Goal: Task Accomplishment & Management: Manage account settings

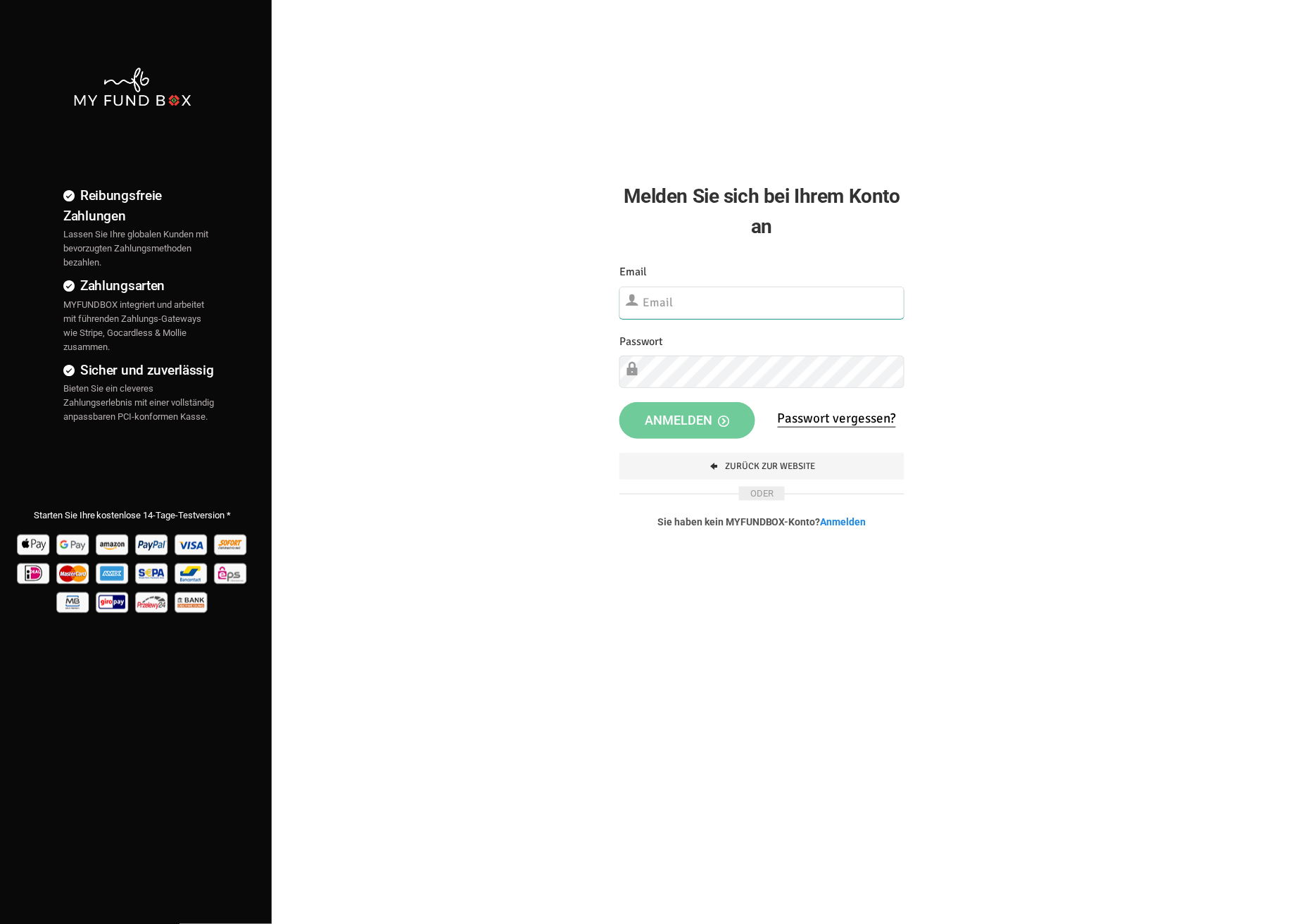
type input "[EMAIL_ADDRESS][DOMAIN_NAME]"
click at [678, 424] on span "Anmelden" at bounding box center [687, 420] width 85 height 15
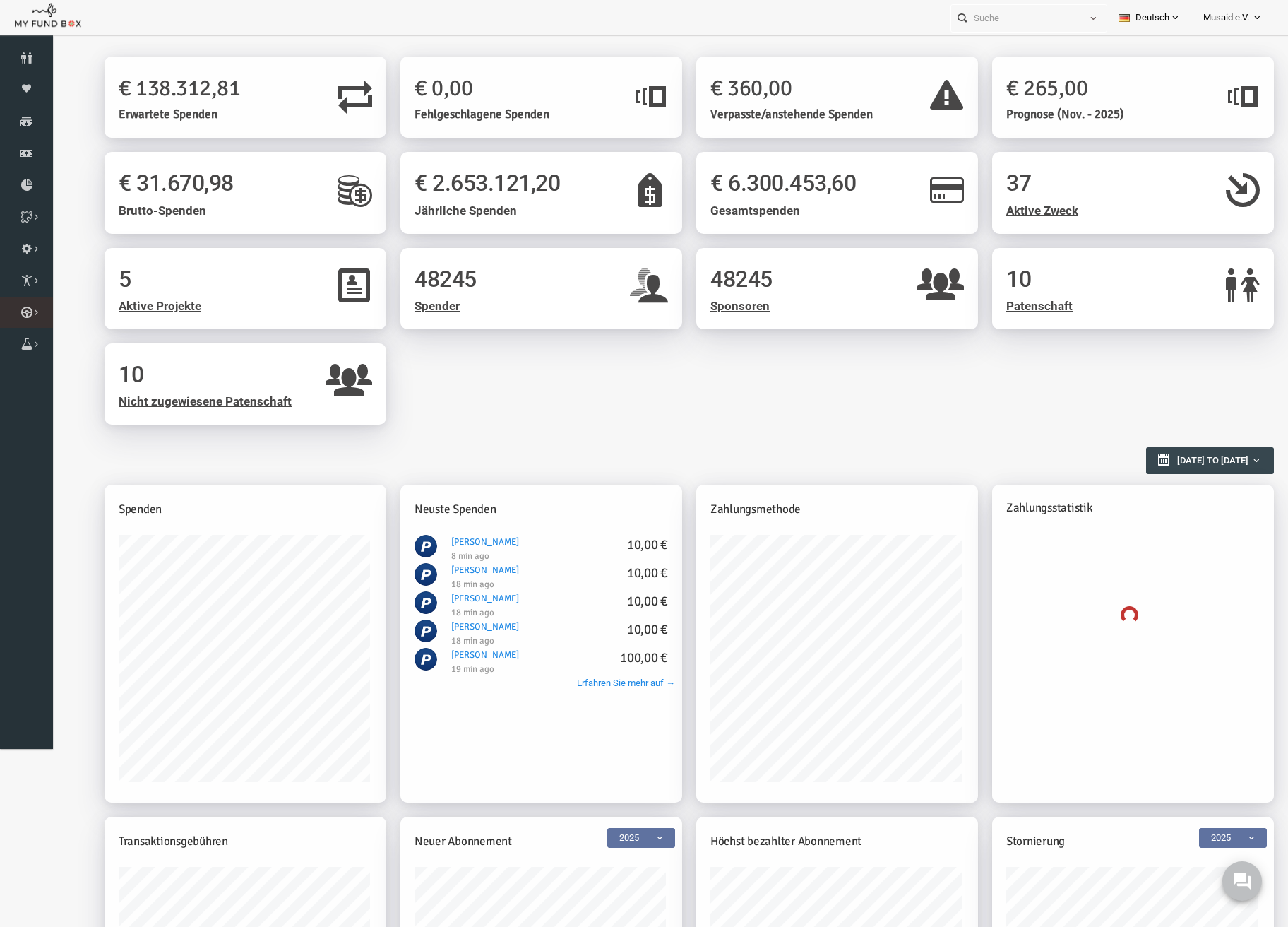
click at [0, 0] on icon at bounding box center [0, 0] width 0 height 0
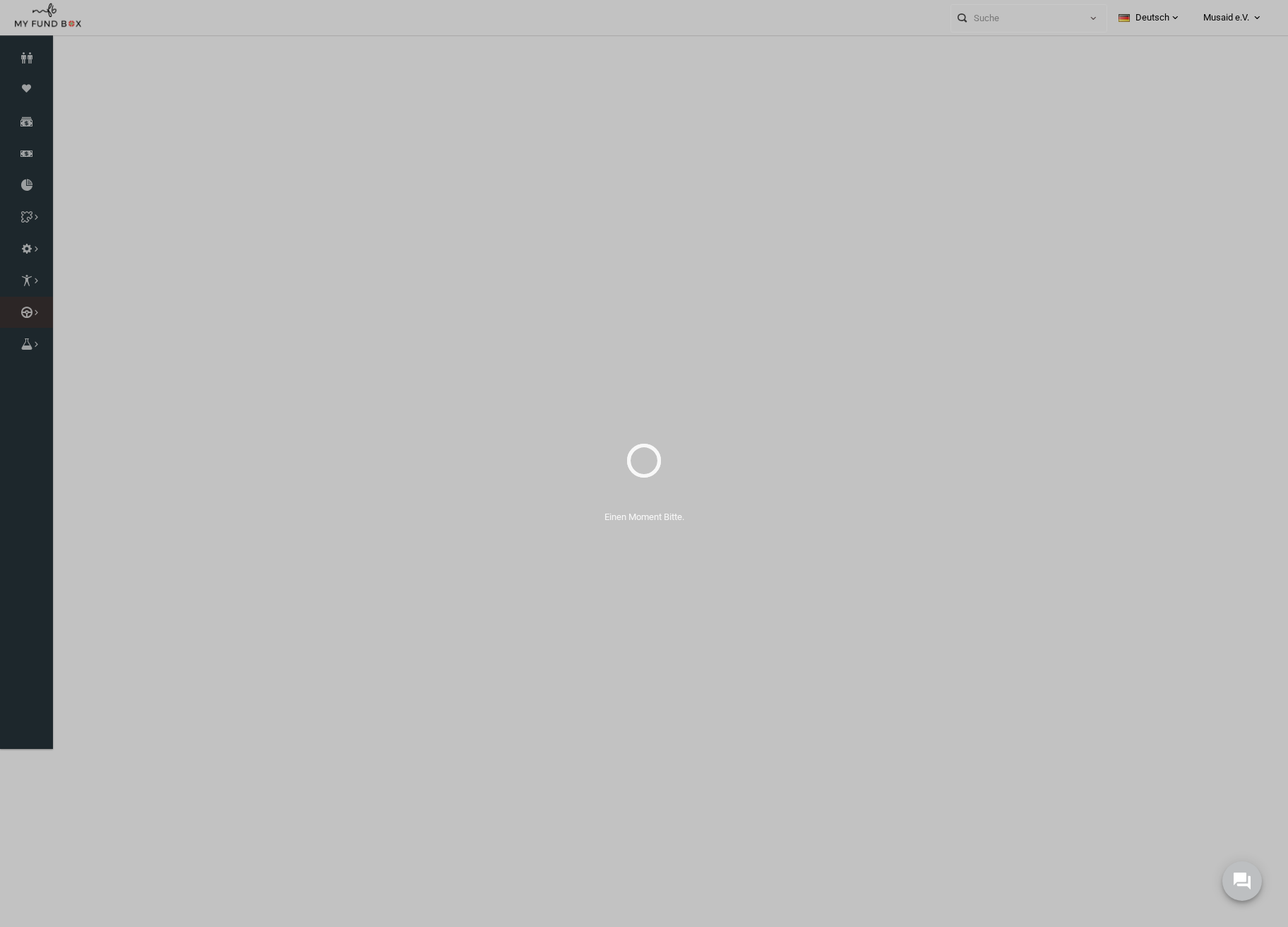
select select "100"
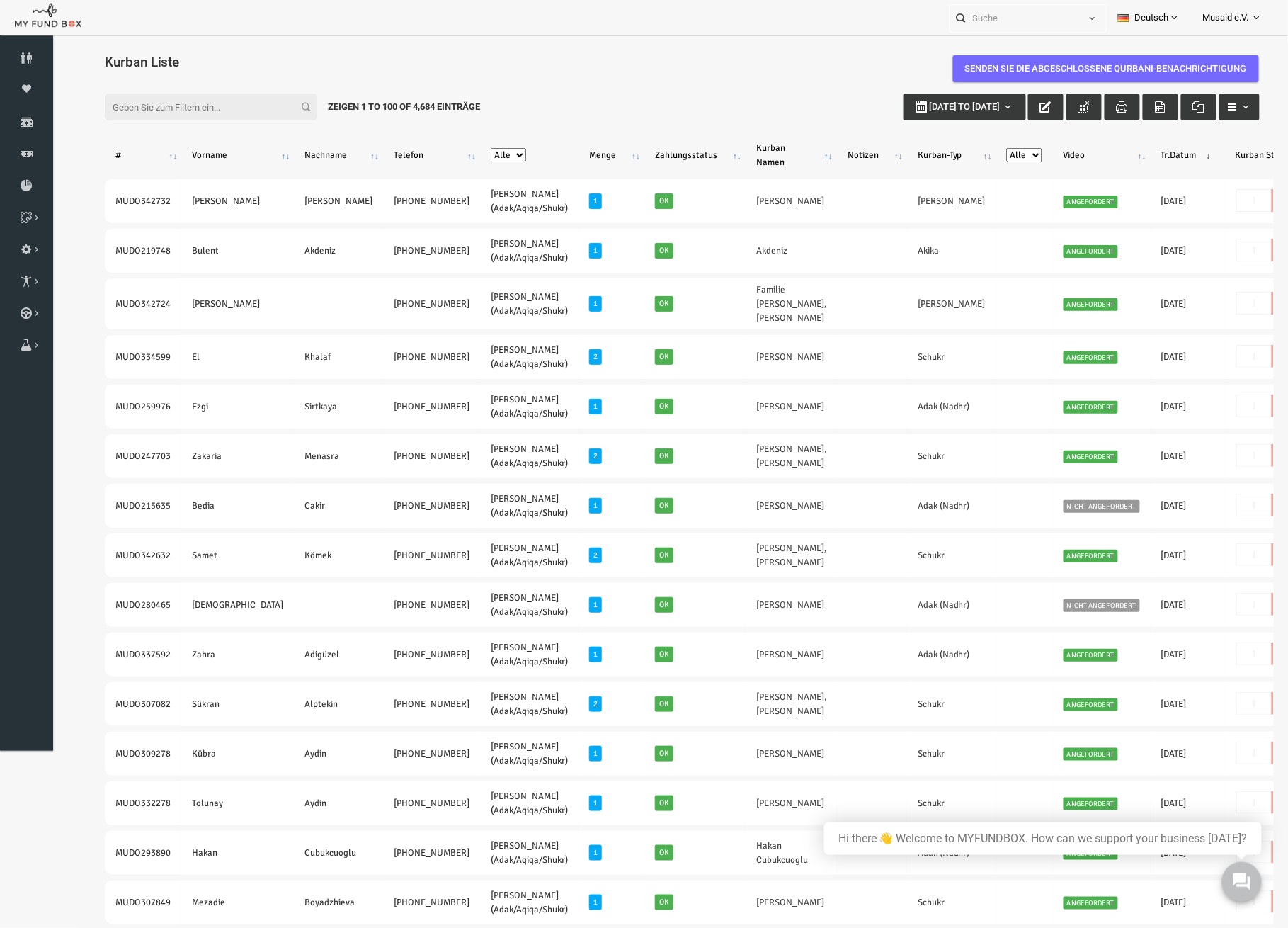
click at [1006, 91] on div "Filter: 01-01-2025 to 10-10-2025 Zeigen 1 to 100 of 4,684 Einträge" at bounding box center [657, 106] width 1184 height 56
click at [1015, 100] on icon "button" at bounding box center [1020, 105] width 11 height 11
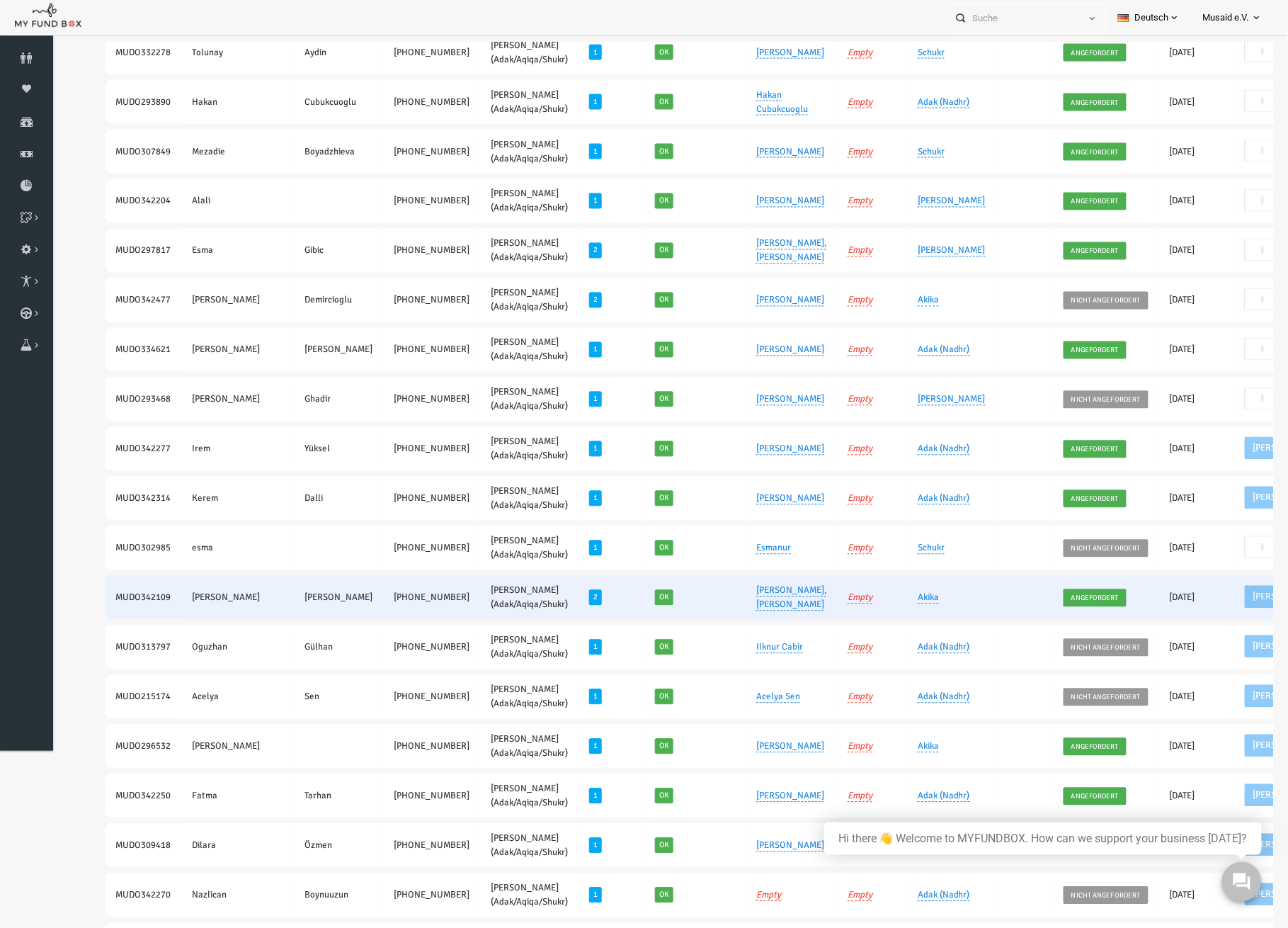
scroll to position [755, 0]
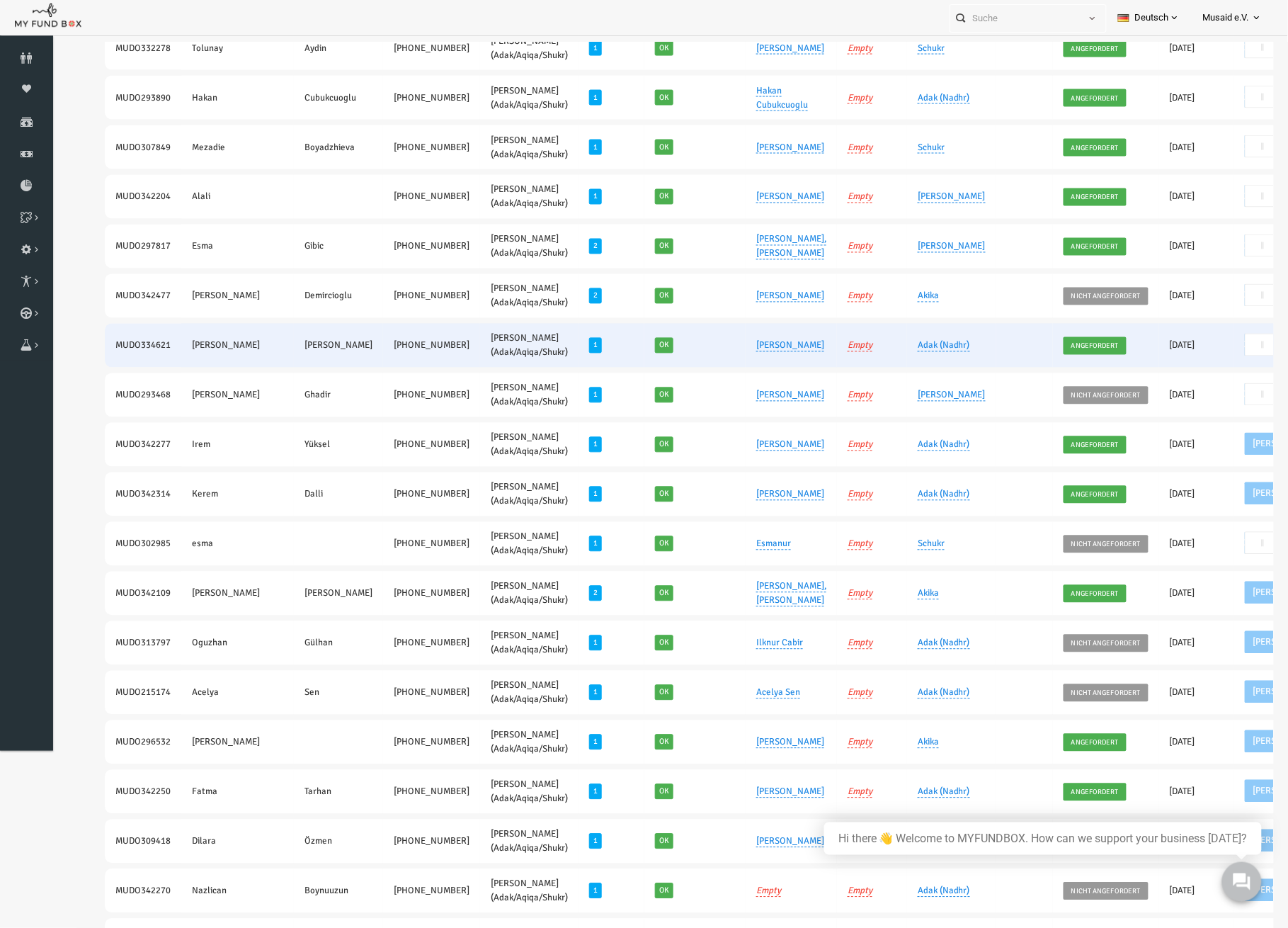
click at [1255, 339] on span "Nein" at bounding box center [1273, 344] width 36 height 23
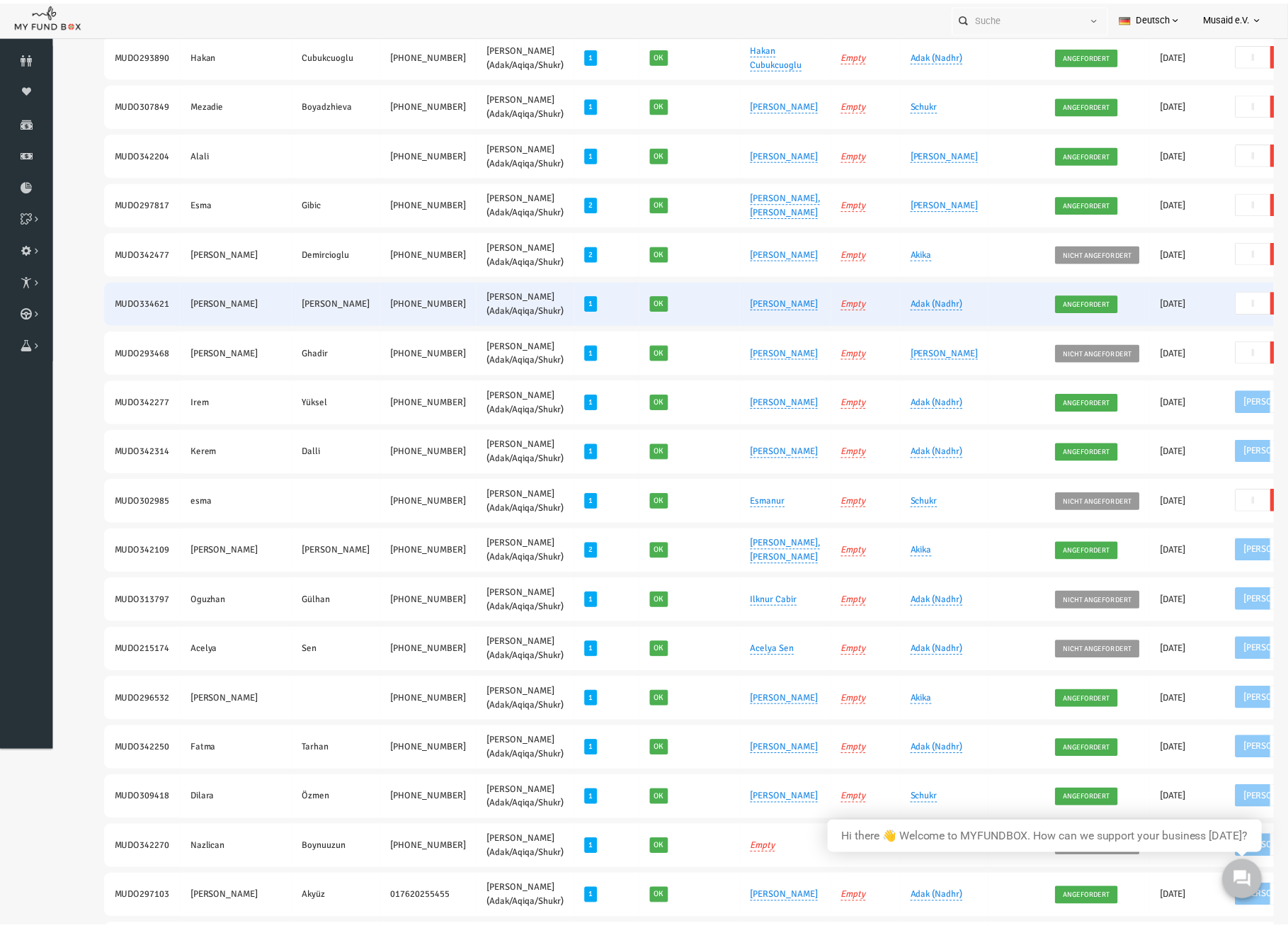
scroll to position [0, 136]
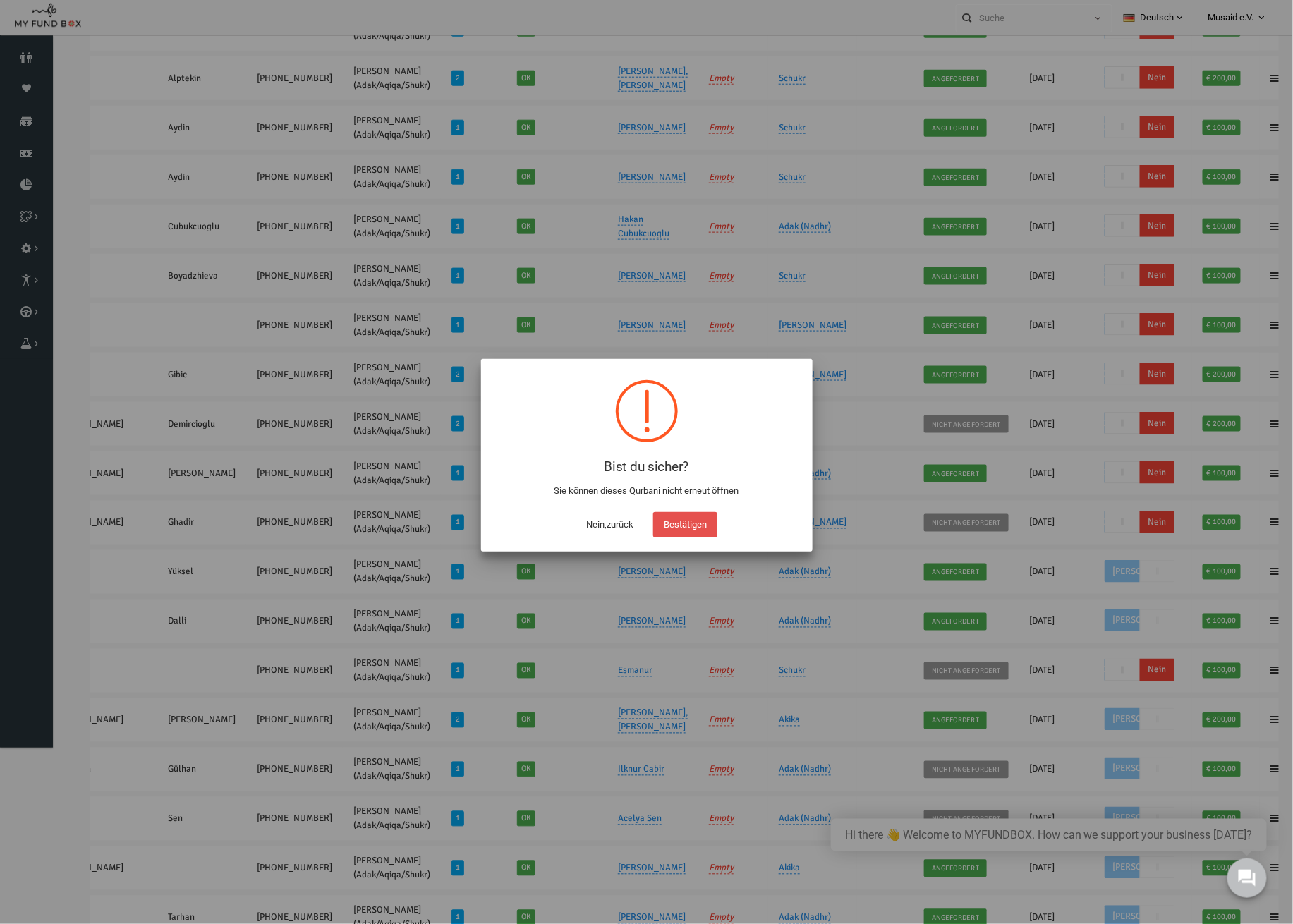
click at [693, 528] on button "Bestätigen" at bounding box center [685, 525] width 64 height 26
checkbox input "true"
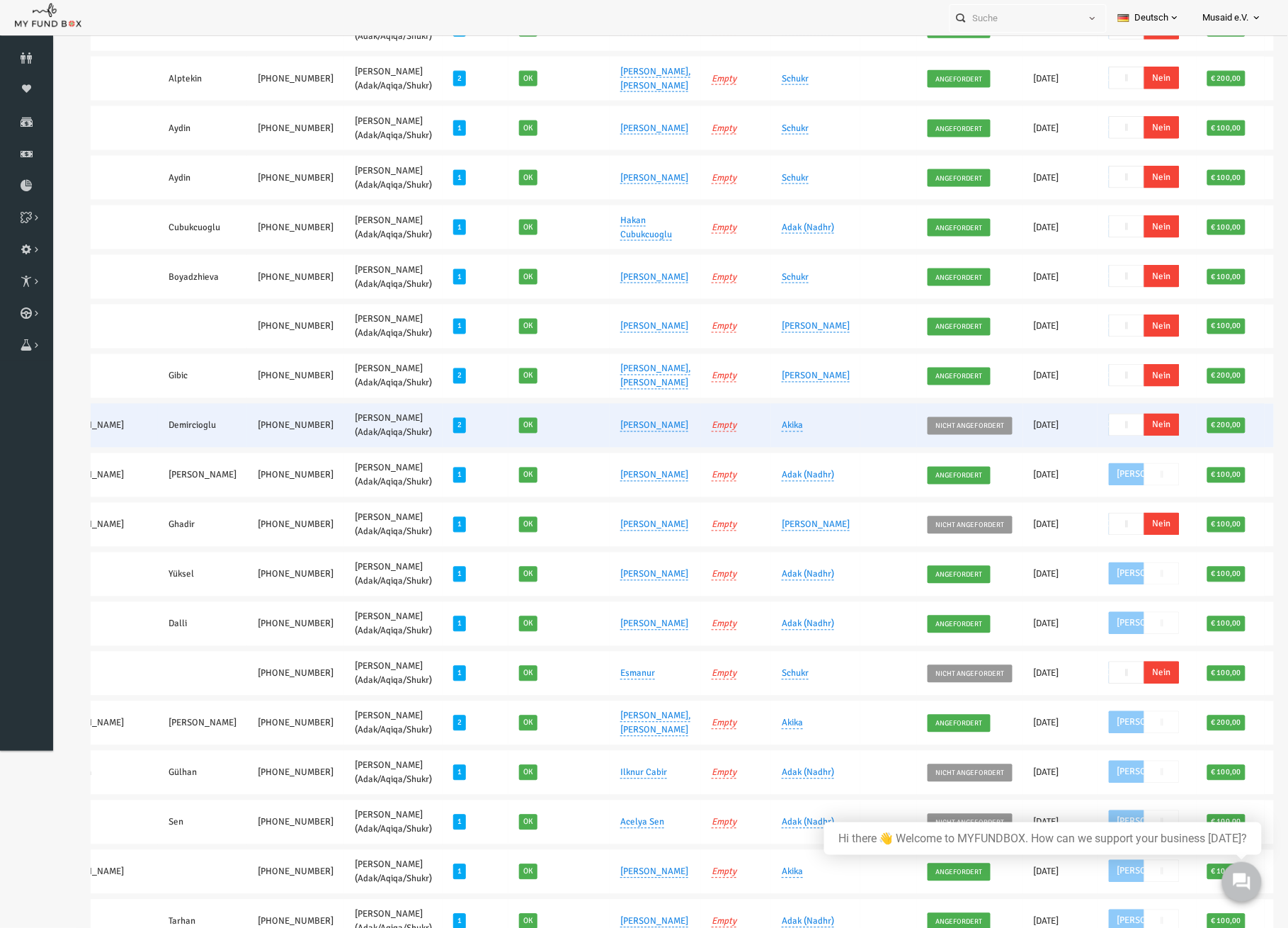
click at [1119, 421] on span "Nein" at bounding box center [1137, 424] width 36 height 23
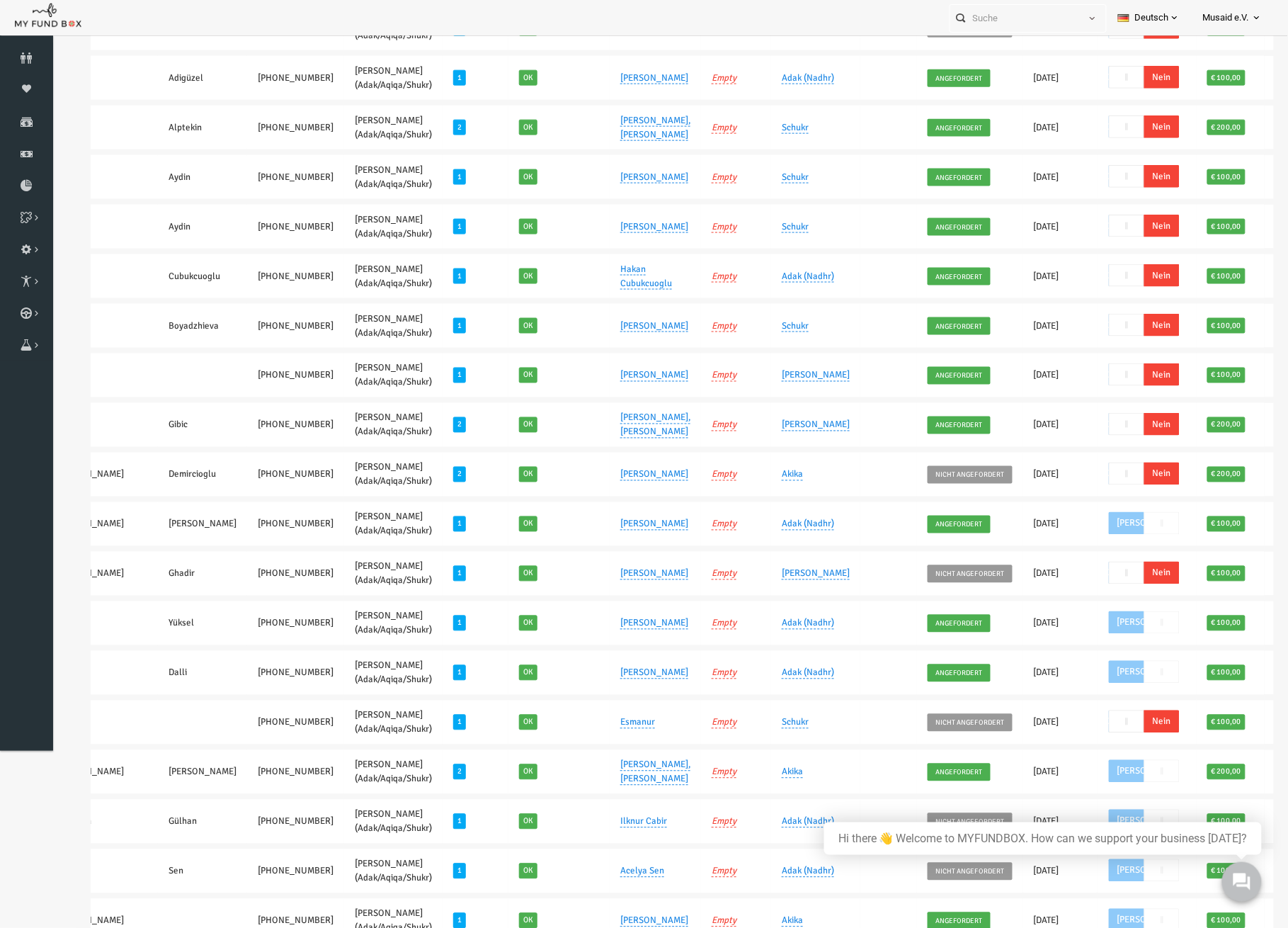
scroll to position [42, 0]
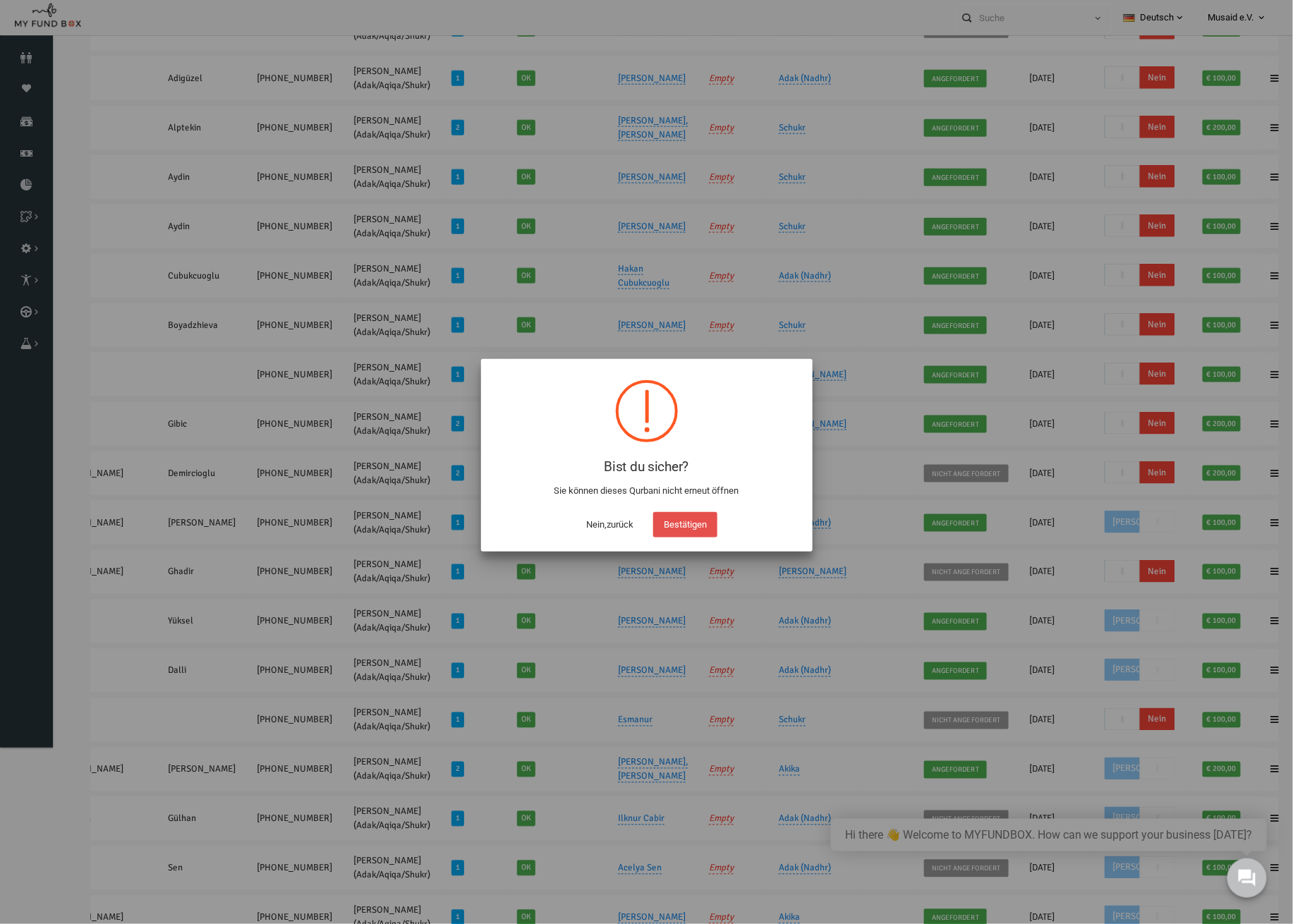
click at [695, 530] on button "Bestätigen" at bounding box center [685, 525] width 64 height 26
checkbox input "true"
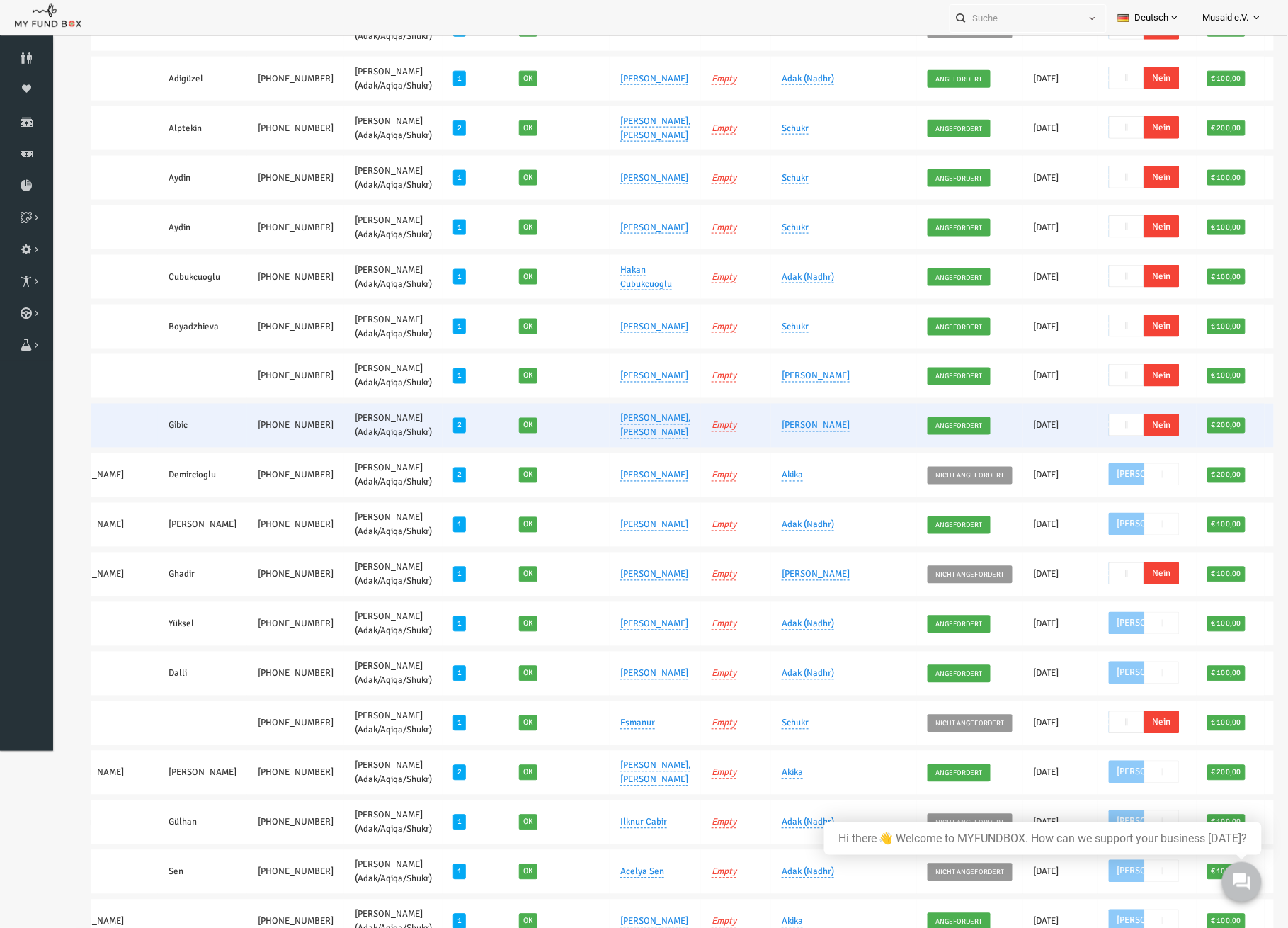
drag, startPoint x: 1087, startPoint y: 418, endPoint x: 1157, endPoint y: 417, distance: 70.0
click at [1119, 418] on span "Nein" at bounding box center [1137, 424] width 36 height 23
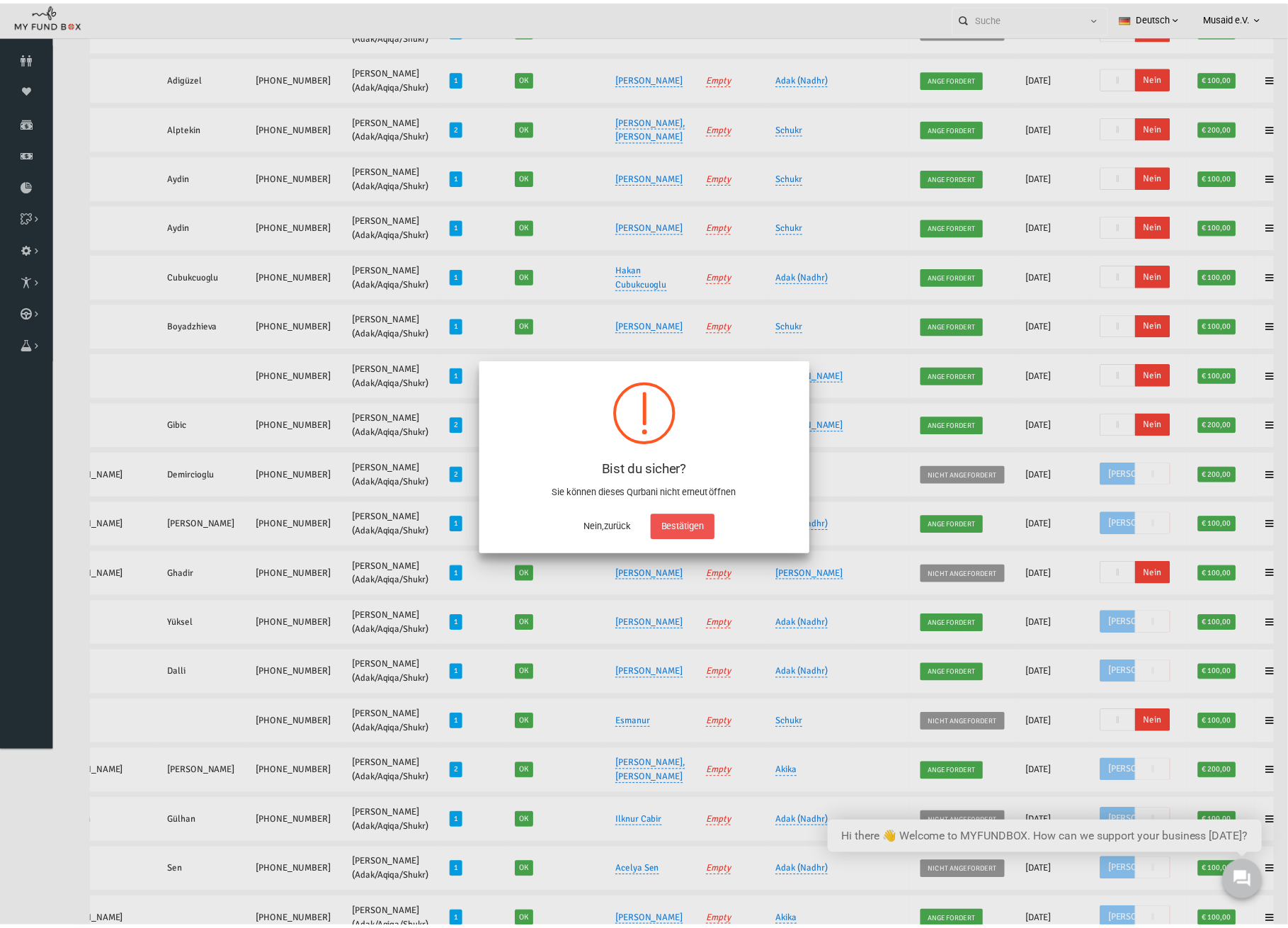
scroll to position [484, 0]
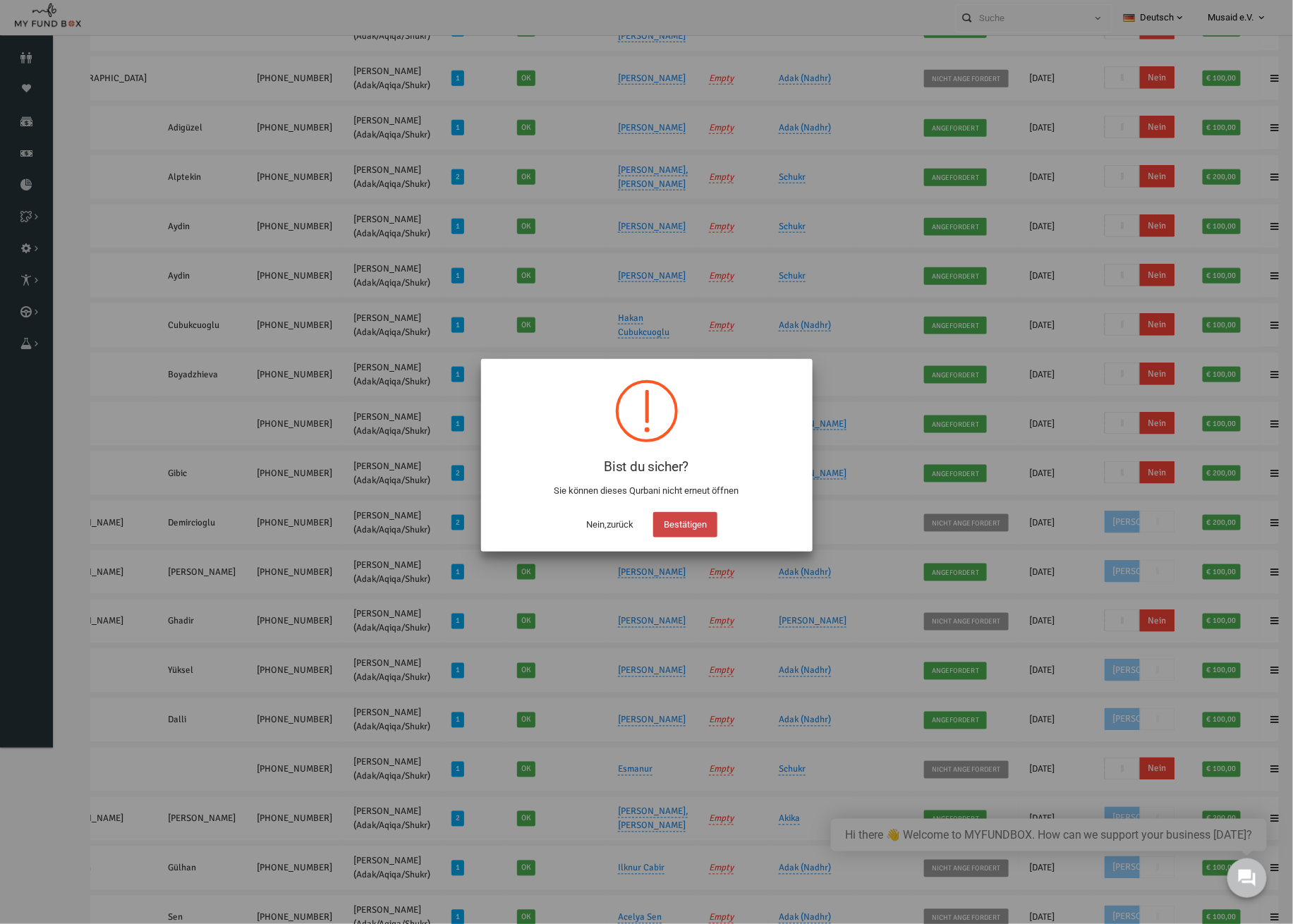
click at [699, 523] on button "Bestätigen" at bounding box center [685, 525] width 64 height 26
checkbox input "true"
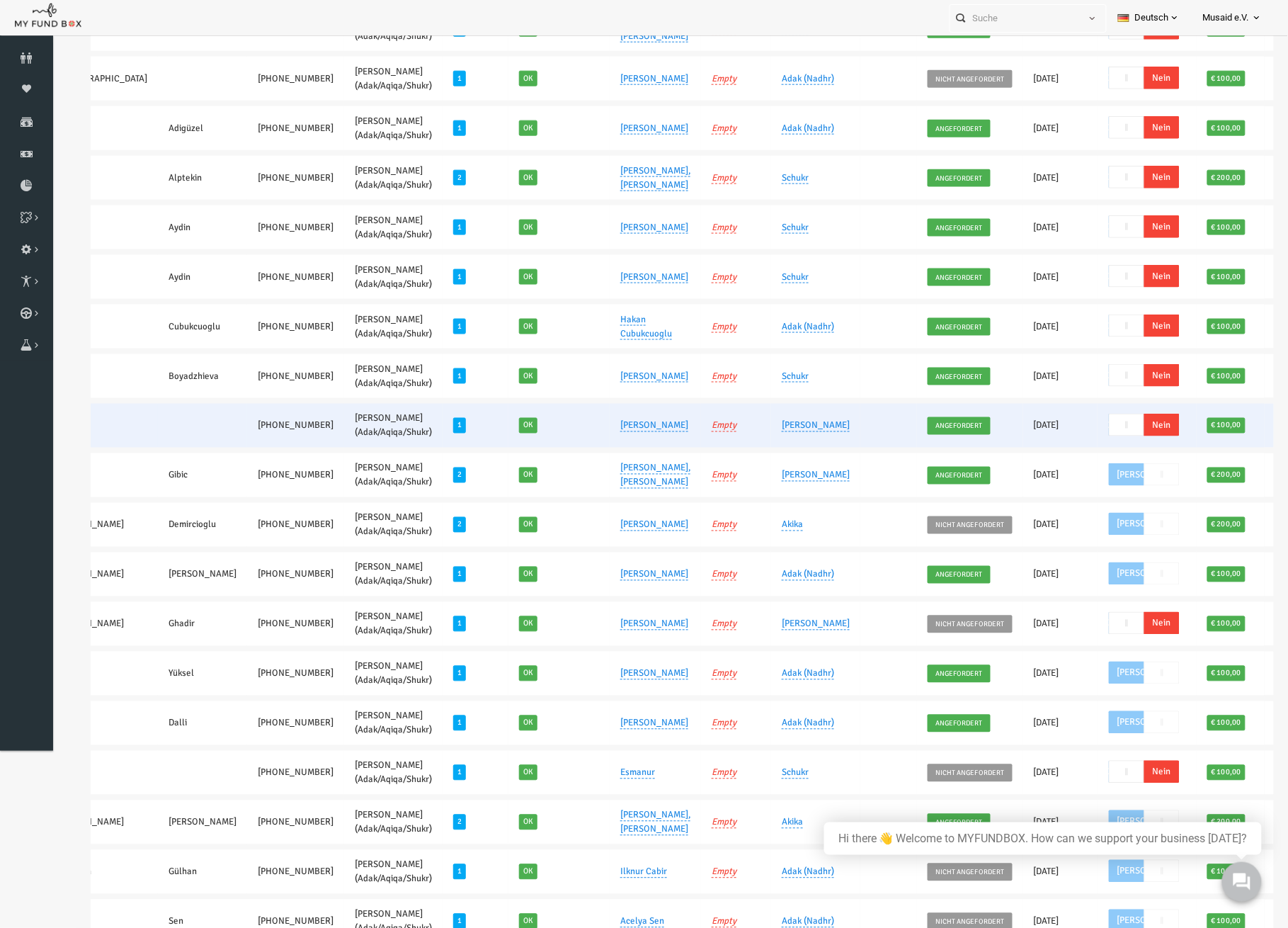
click at [1119, 422] on span "Nein" at bounding box center [1137, 424] width 36 height 23
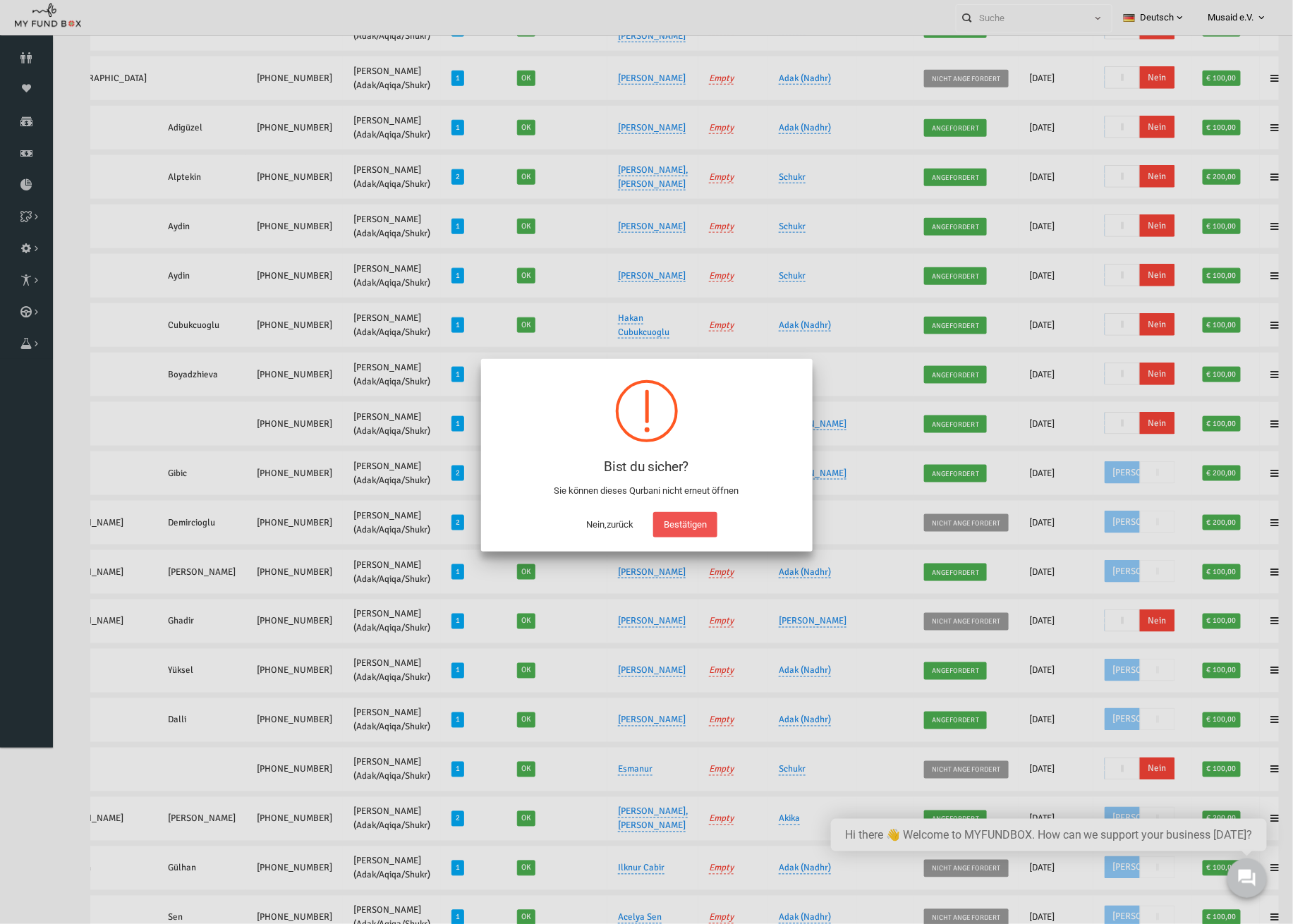
scroll to position [433, 0]
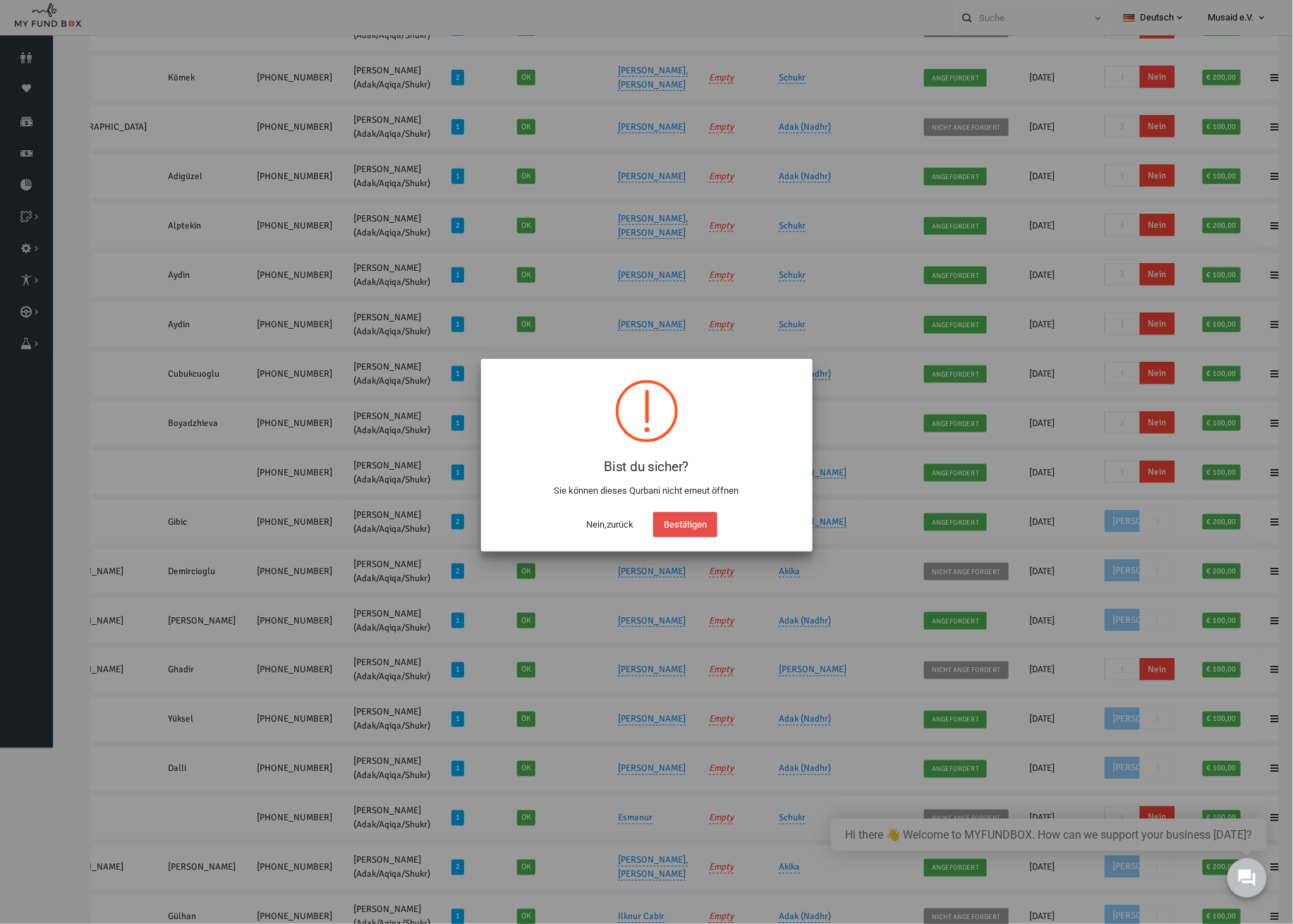
click at [686, 527] on button "Bestätigen" at bounding box center [685, 525] width 64 height 26
checkbox input "true"
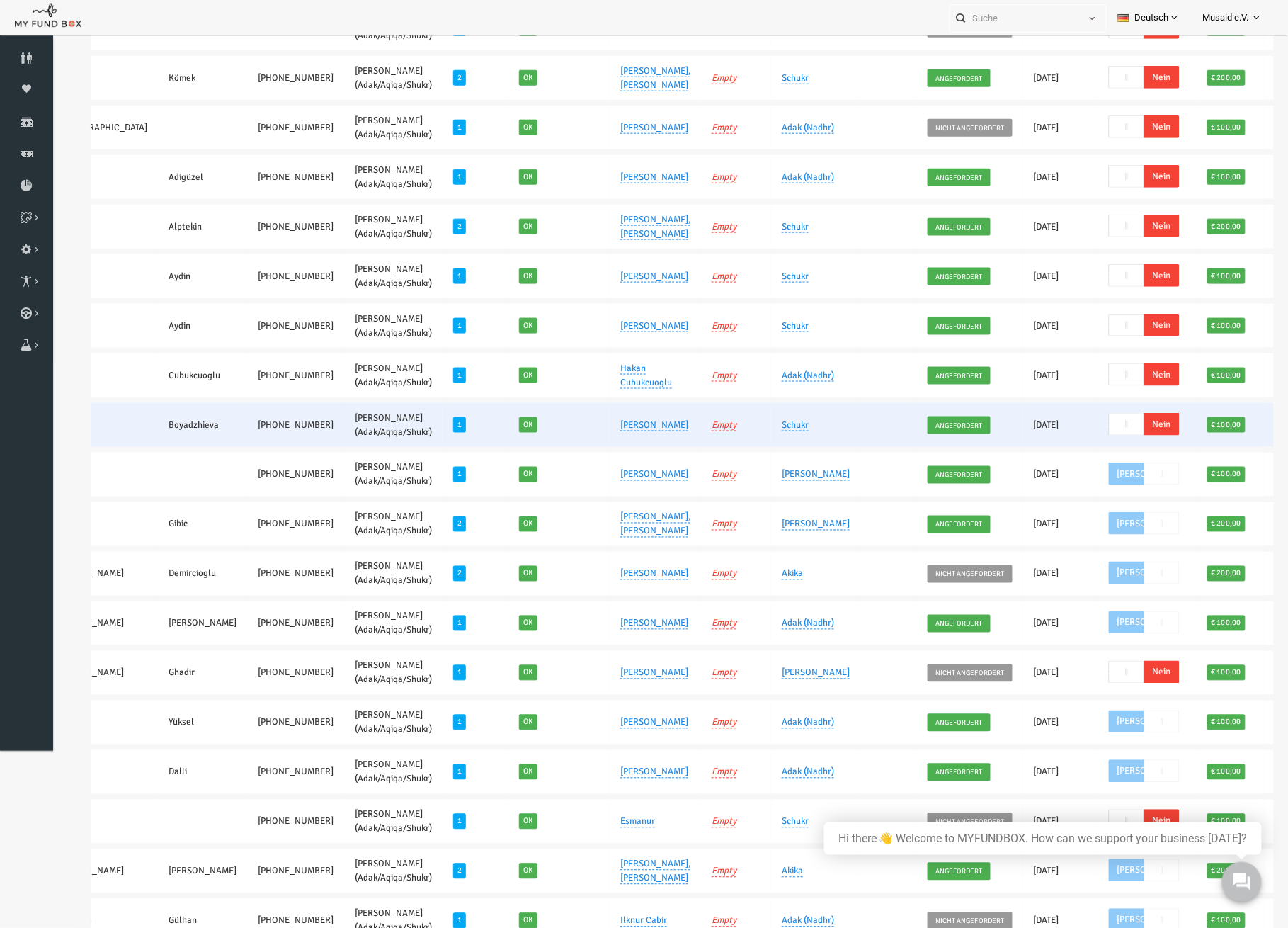
click at [1119, 422] on span "Nein" at bounding box center [1137, 424] width 36 height 23
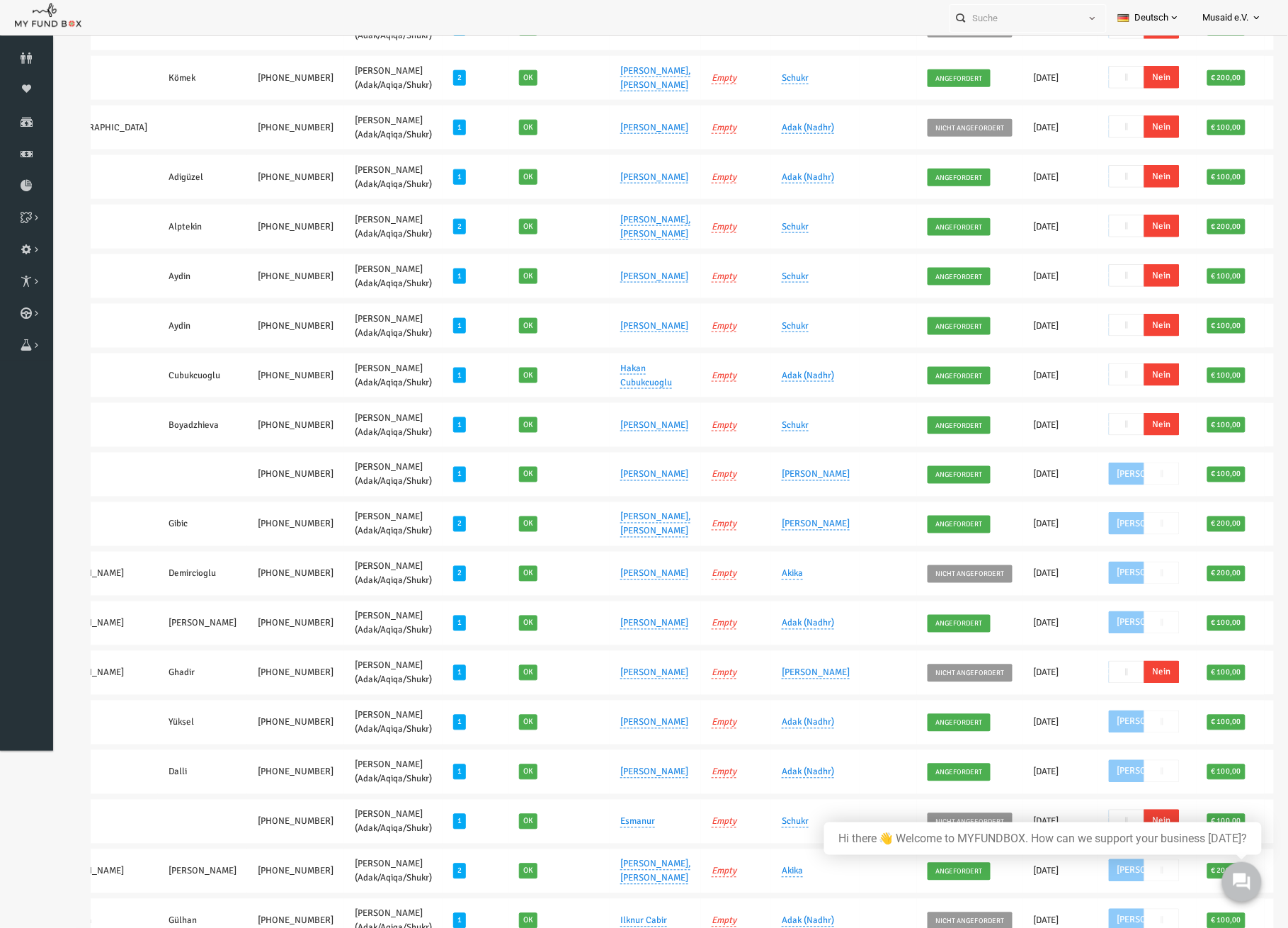
scroll to position [387, 0]
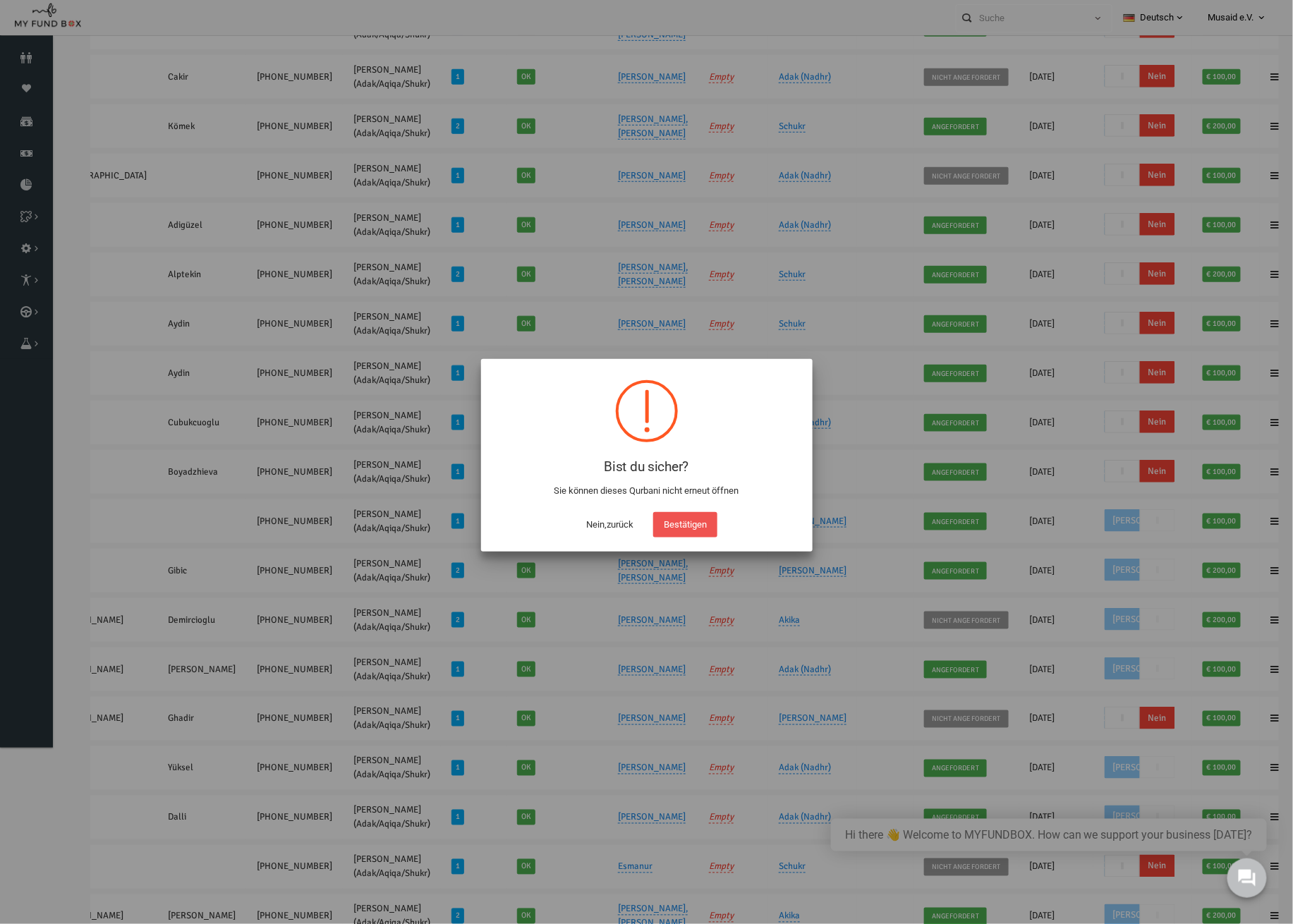
click at [678, 509] on div "Bestätigen" at bounding box center [686, 521] width 71 height 33
click at [709, 533] on button "Bestätigen" at bounding box center [685, 525] width 64 height 26
checkbox input "true"
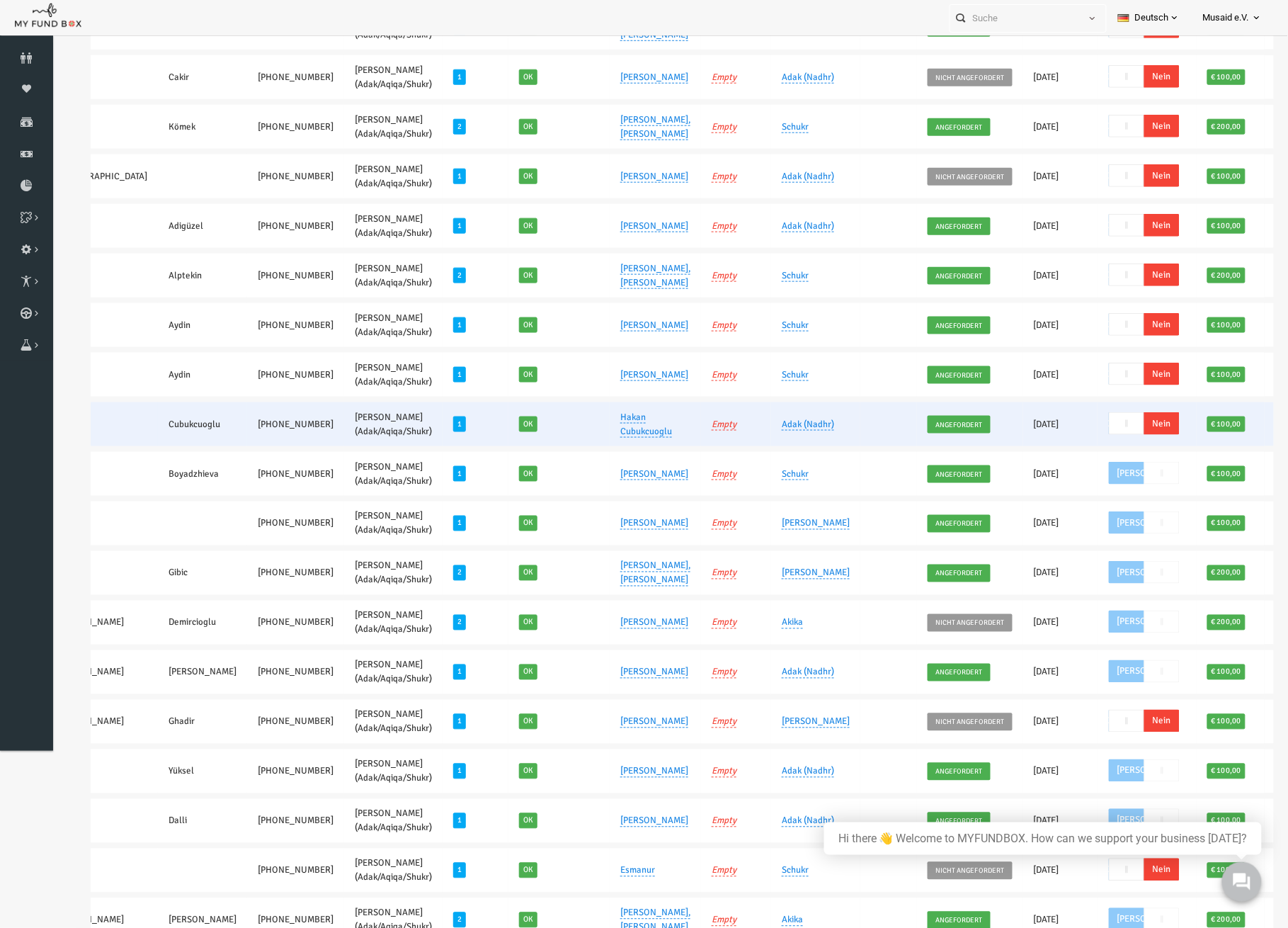
click at [1119, 422] on span "Nein" at bounding box center [1137, 423] width 36 height 23
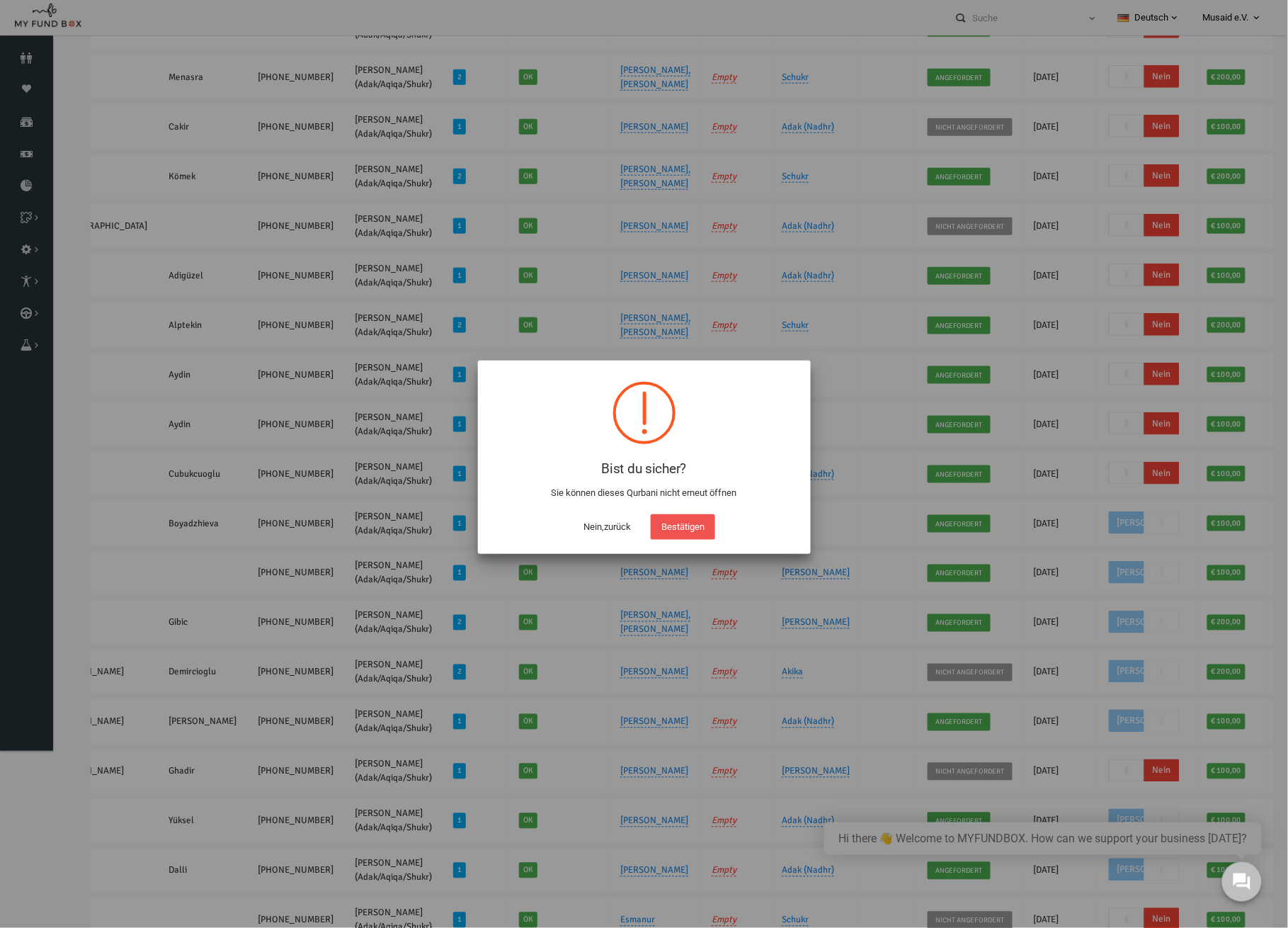
scroll to position [42, 0]
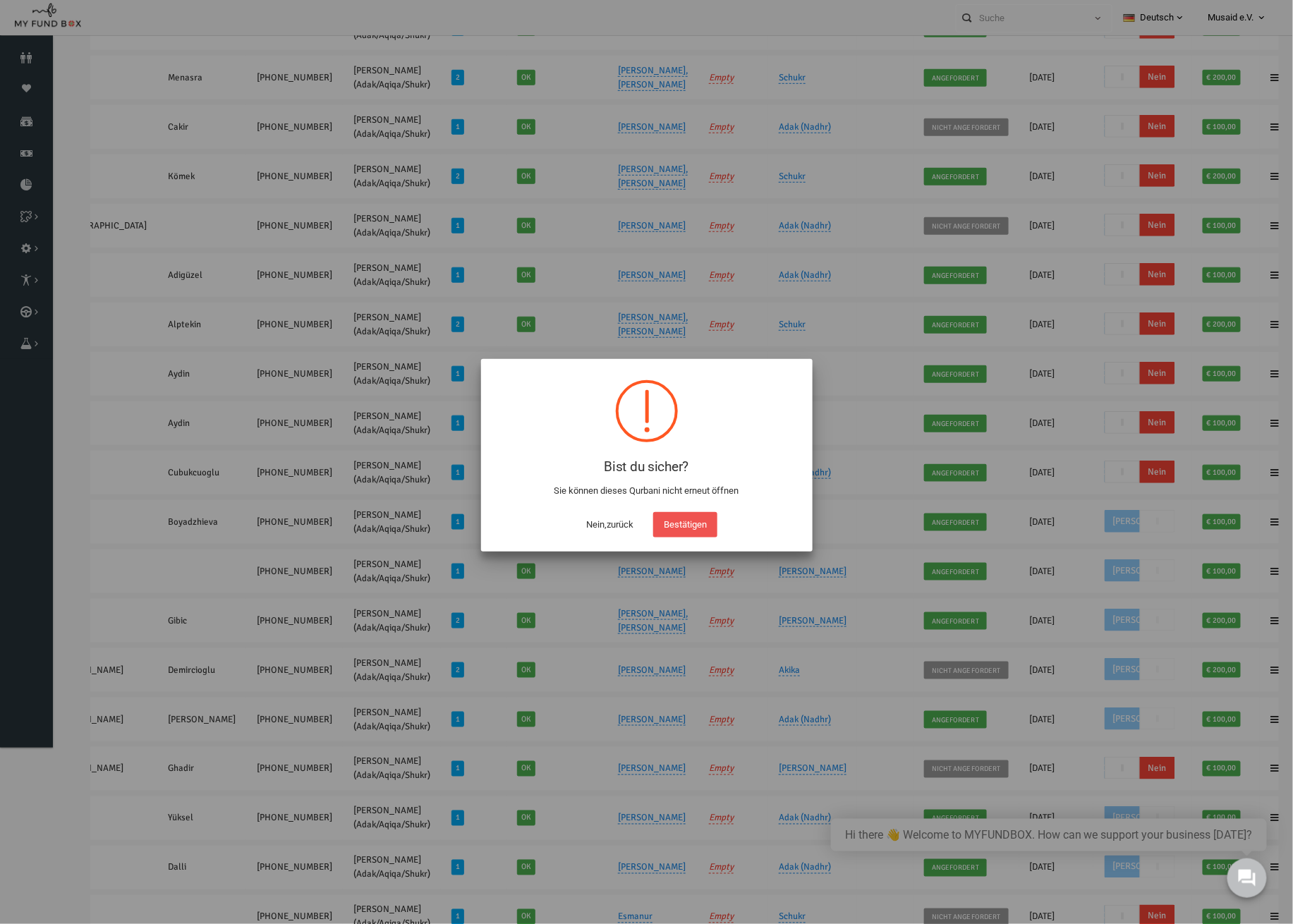
click at [717, 523] on button "Bestätigen" at bounding box center [685, 525] width 64 height 26
checkbox input "true"
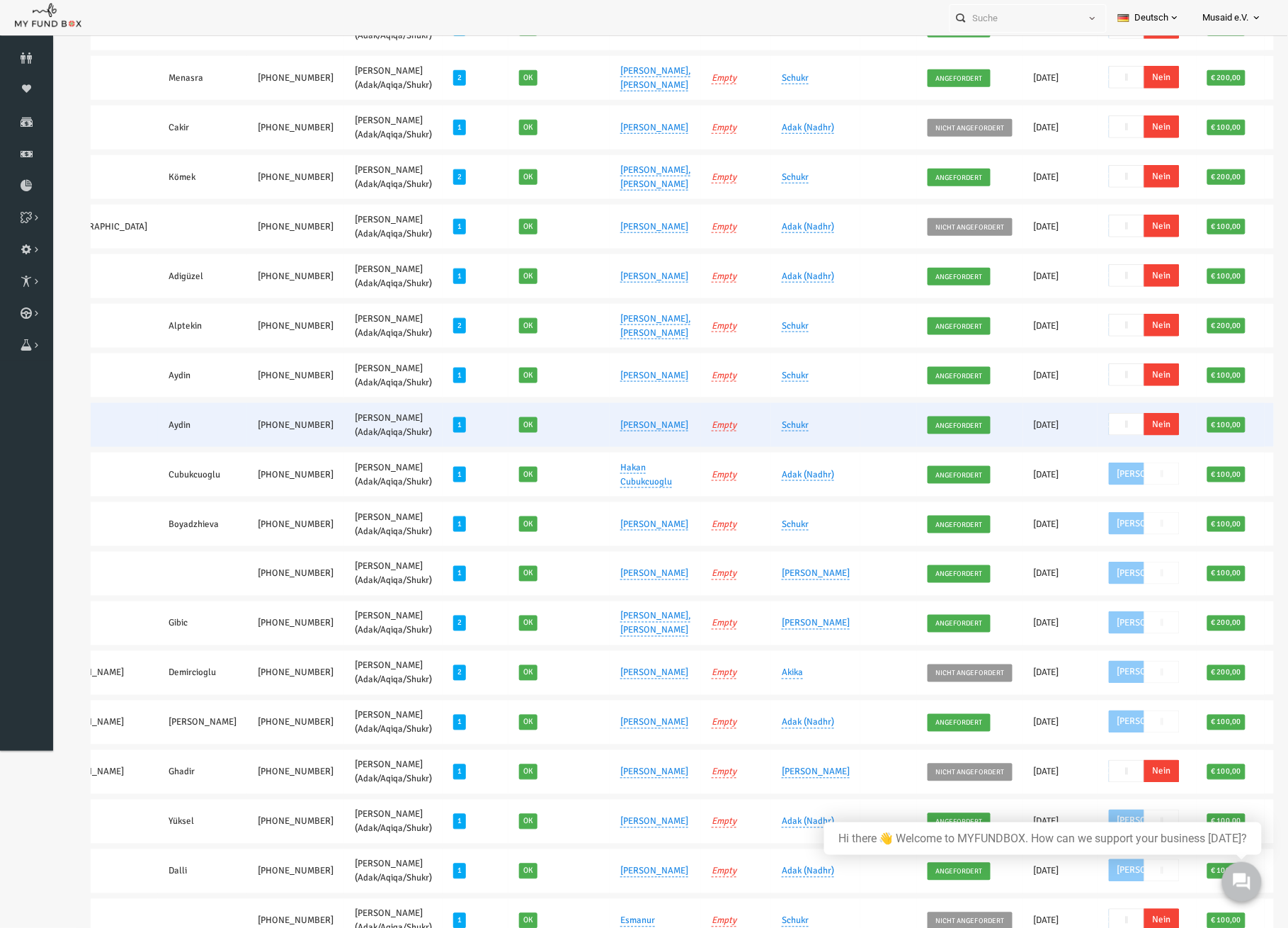
click at [1119, 421] on span "Nein" at bounding box center [1137, 424] width 36 height 23
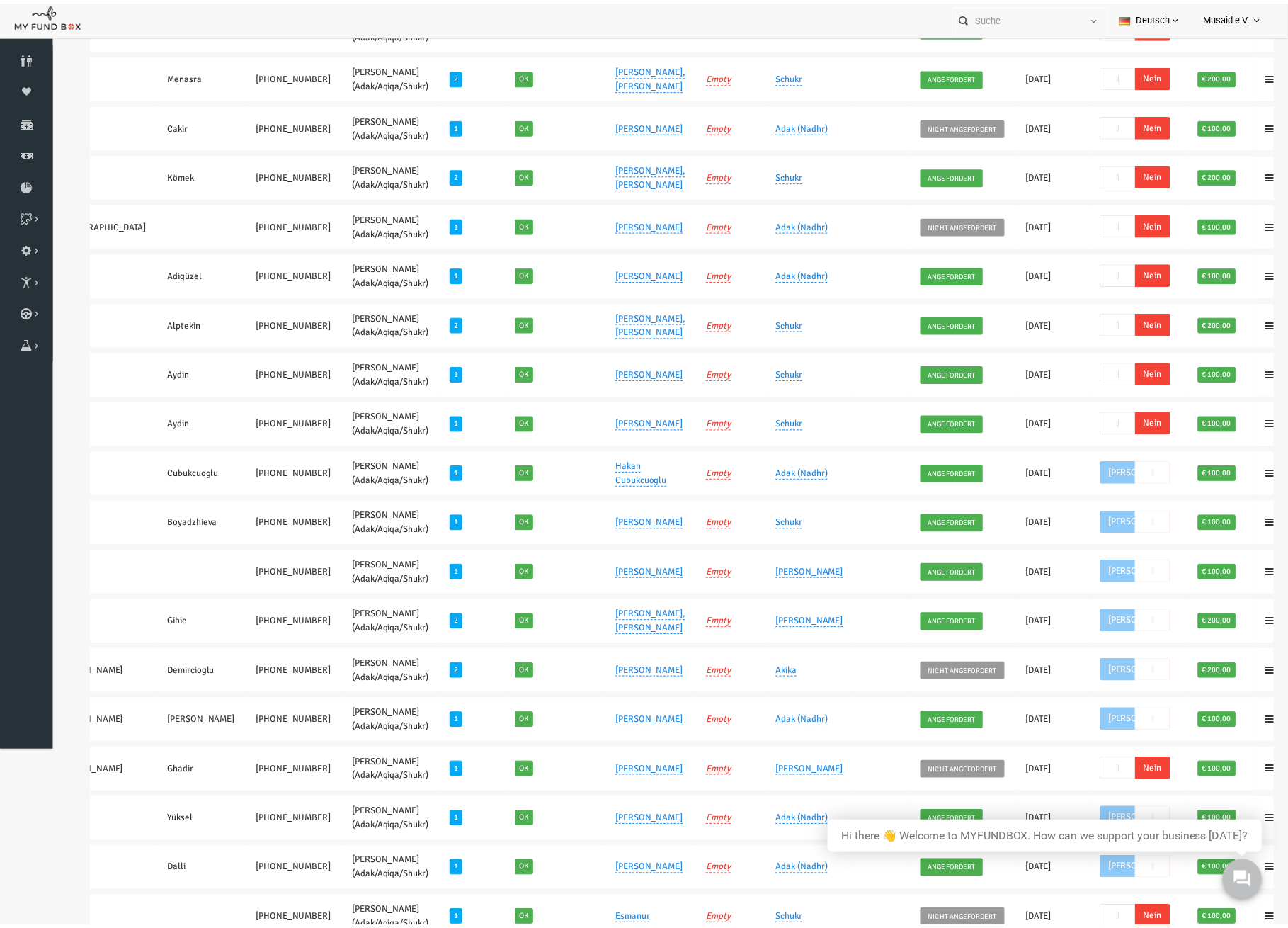
scroll to position [287, 0]
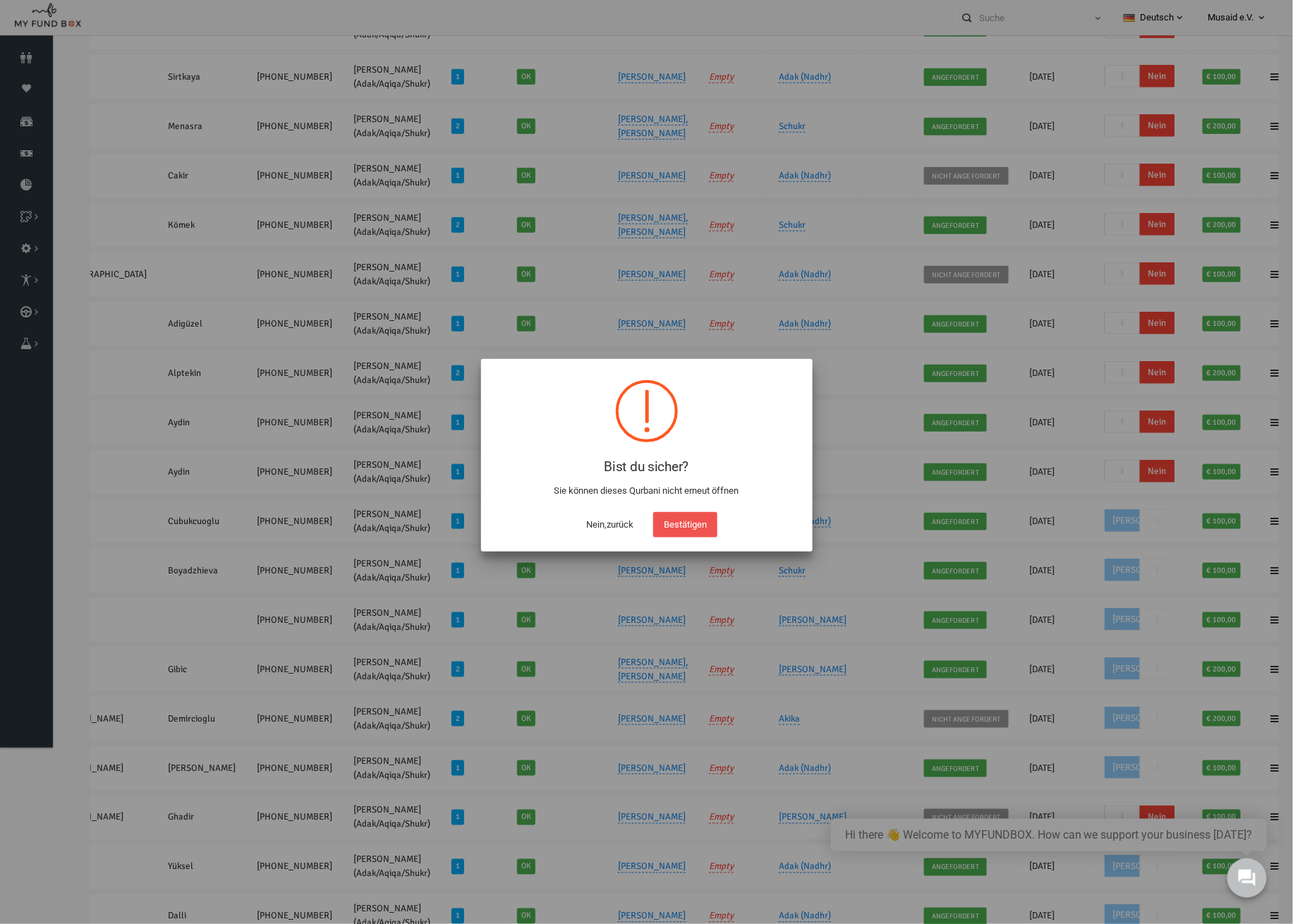
click at [701, 537] on div "Bist du sicher? Sie können dieses Qurbani nicht erneut öffnen ! Not valid! Nein…" at bounding box center [646, 455] width 331 height 193
click at [701, 526] on button "Bestätigen" at bounding box center [685, 525] width 64 height 26
checkbox input "true"
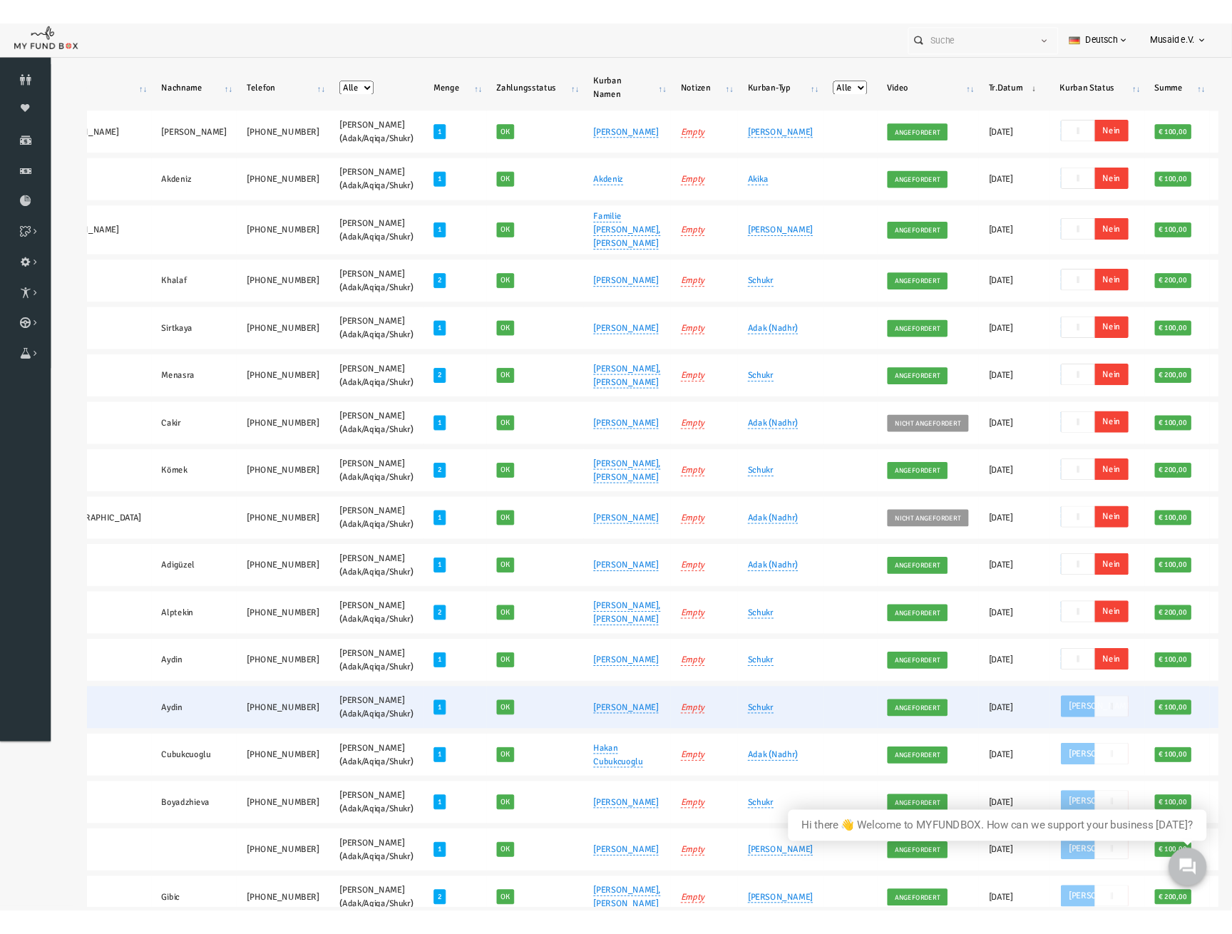
scroll to position [0, 0]
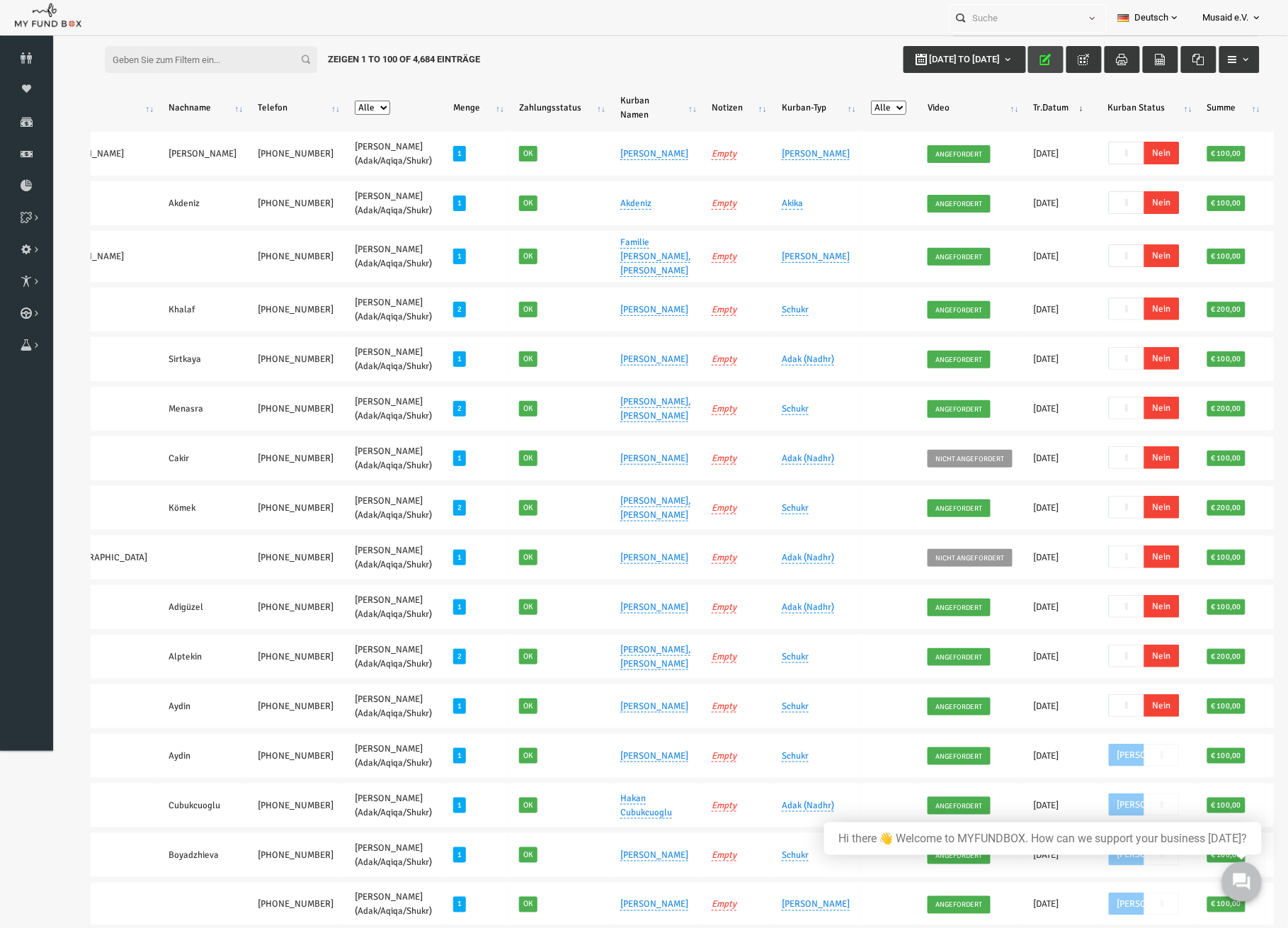
click at [1015, 55] on icon "button" at bounding box center [1020, 59] width 11 height 11
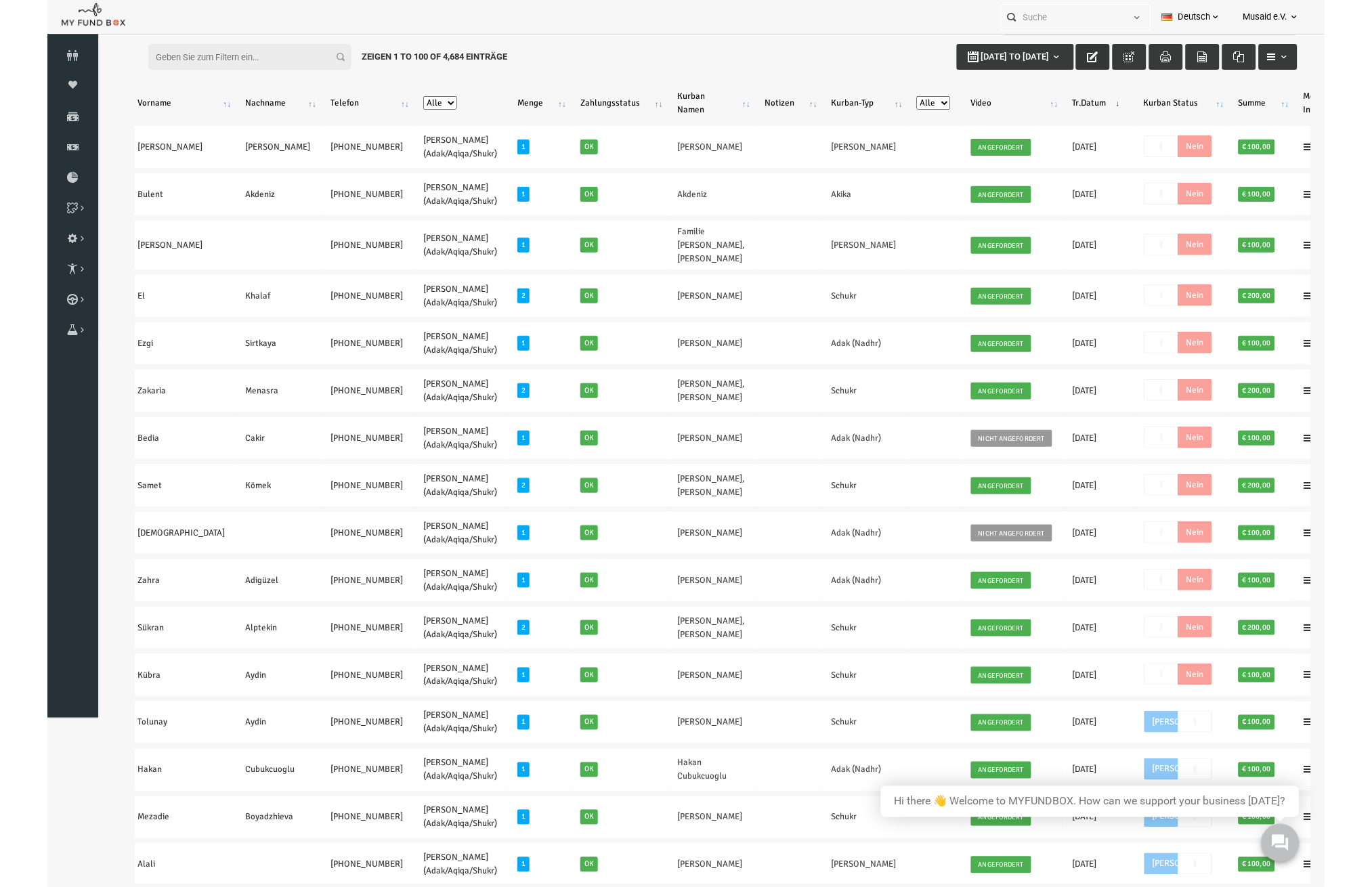
scroll to position [0, 2]
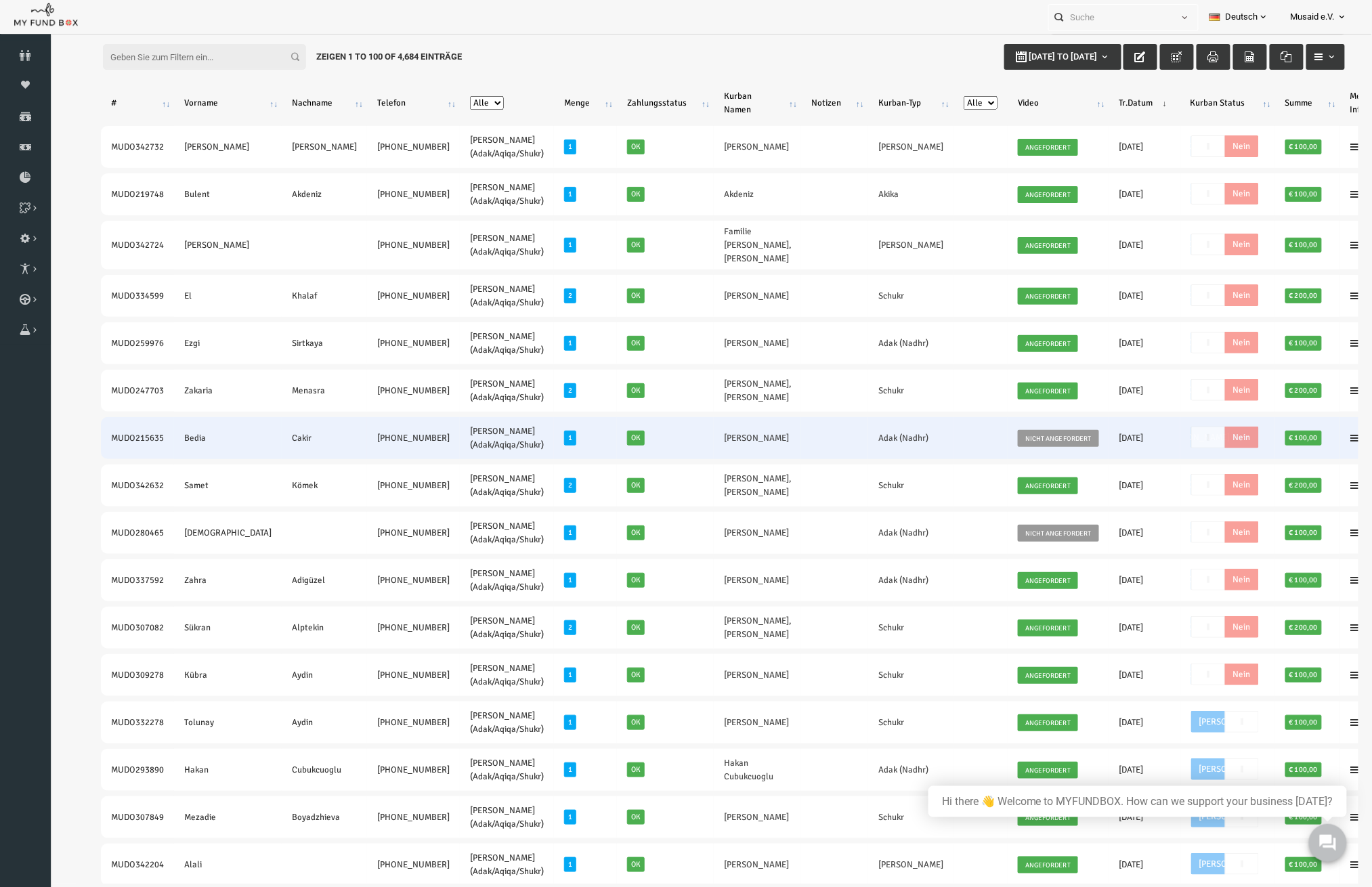
drag, startPoint x: 85, startPoint y: 430, endPoint x: 369, endPoint y: 439, distance: 284.1
click at [369, 439] on tr "MUDO215635 Bedia Cakir +49 15753265023 Nafilah Kurban (Adak/Aqiqa/Shukr) 1 Ok B…" at bounding box center [722, 438] width 1296 height 42
copy tr "MUDO215635 Bedia Cakir +49 15753265023"
drag, startPoint x: 728, startPoint y: 431, endPoint x: 643, endPoint y: 438, distance: 85.3
click at [687, 438] on td "Bedia Cakir" at bounding box center [731, 438] width 87 height 42
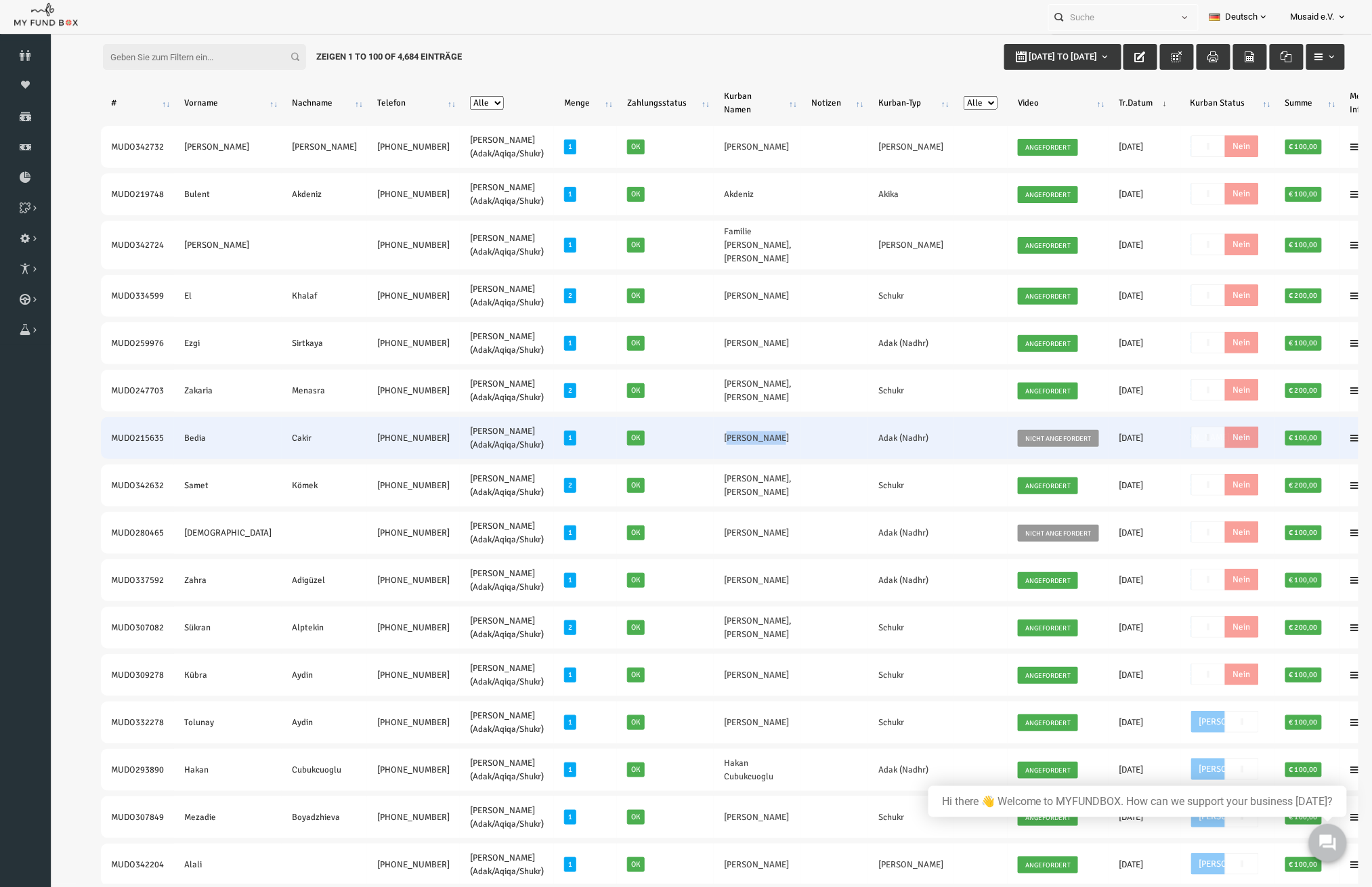
copy link "Bedia Cakir"
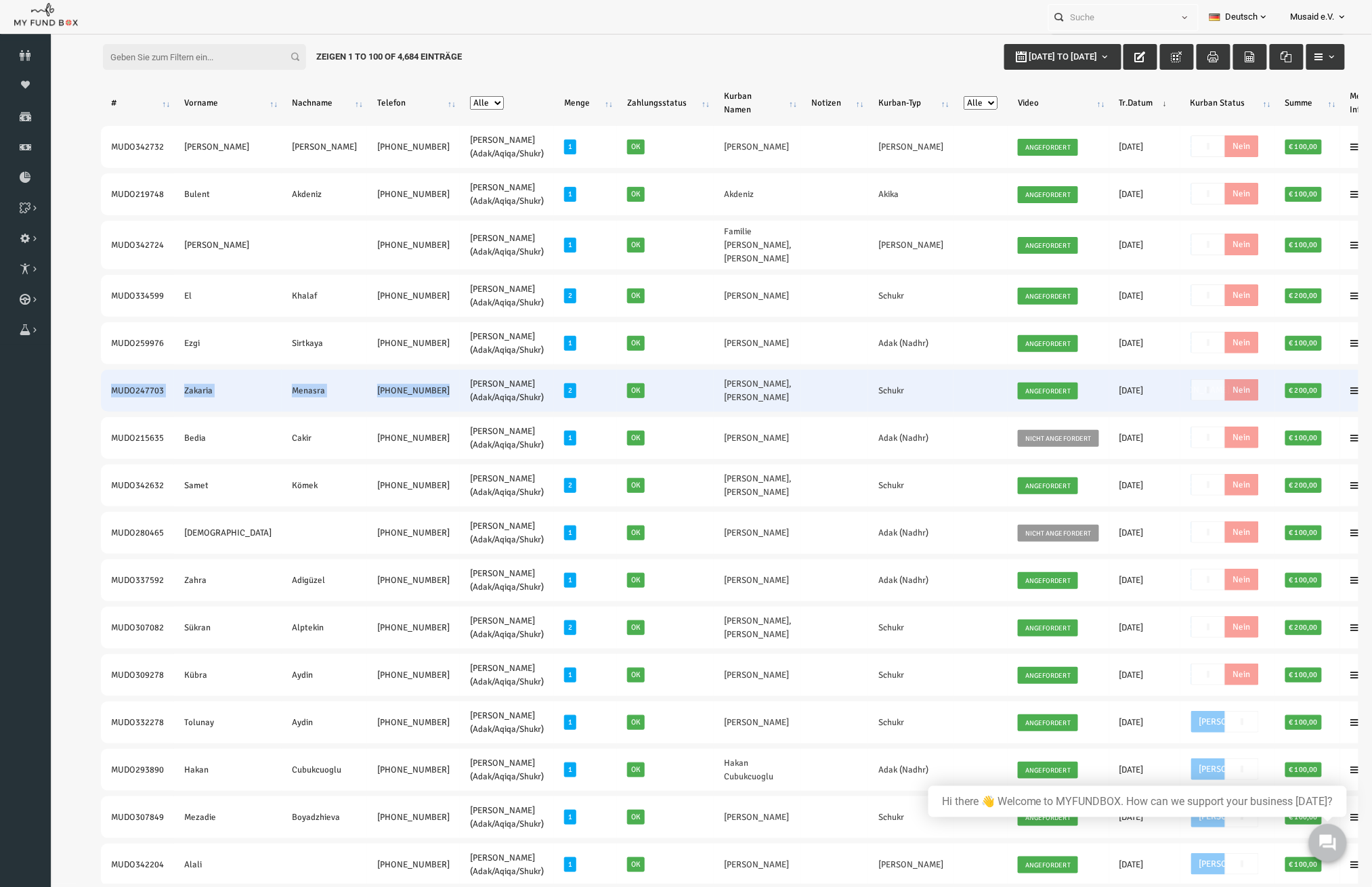
drag, startPoint x: 81, startPoint y: 383, endPoint x: 373, endPoint y: 389, distance: 292.1
click at [373, 389] on tr "MUDO247703 Zakaria Menasra +49 1635149532 Nafilah Kurban (Adak/Aqiqa/Shukr) 2 O…" at bounding box center [722, 390] width 1296 height 42
copy tr "MUDO247703 Zakaria Menasra +49 1635149532"
drag, startPoint x: 704, startPoint y: 397, endPoint x: 624, endPoint y: 382, distance: 81.4
click at [624, 382] on tr "MUDO247703 Zakaria Menasra +49 1635149532 Nafilah Kurban (Adak/Aqiqa/Shukr) 2 O…" at bounding box center [722, 390] width 1296 height 42
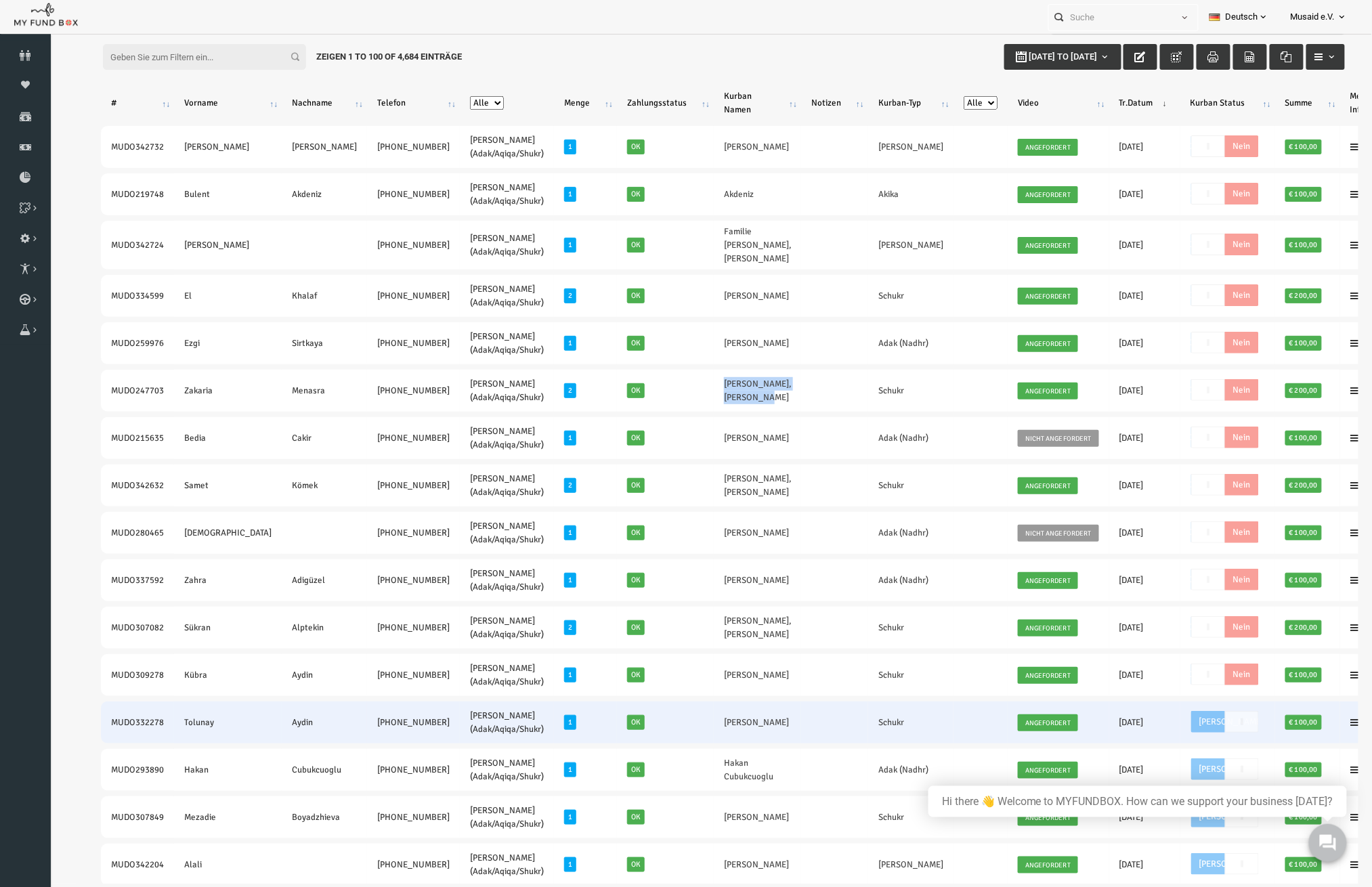
copy tr "Botan Imret,Nalin Imret"
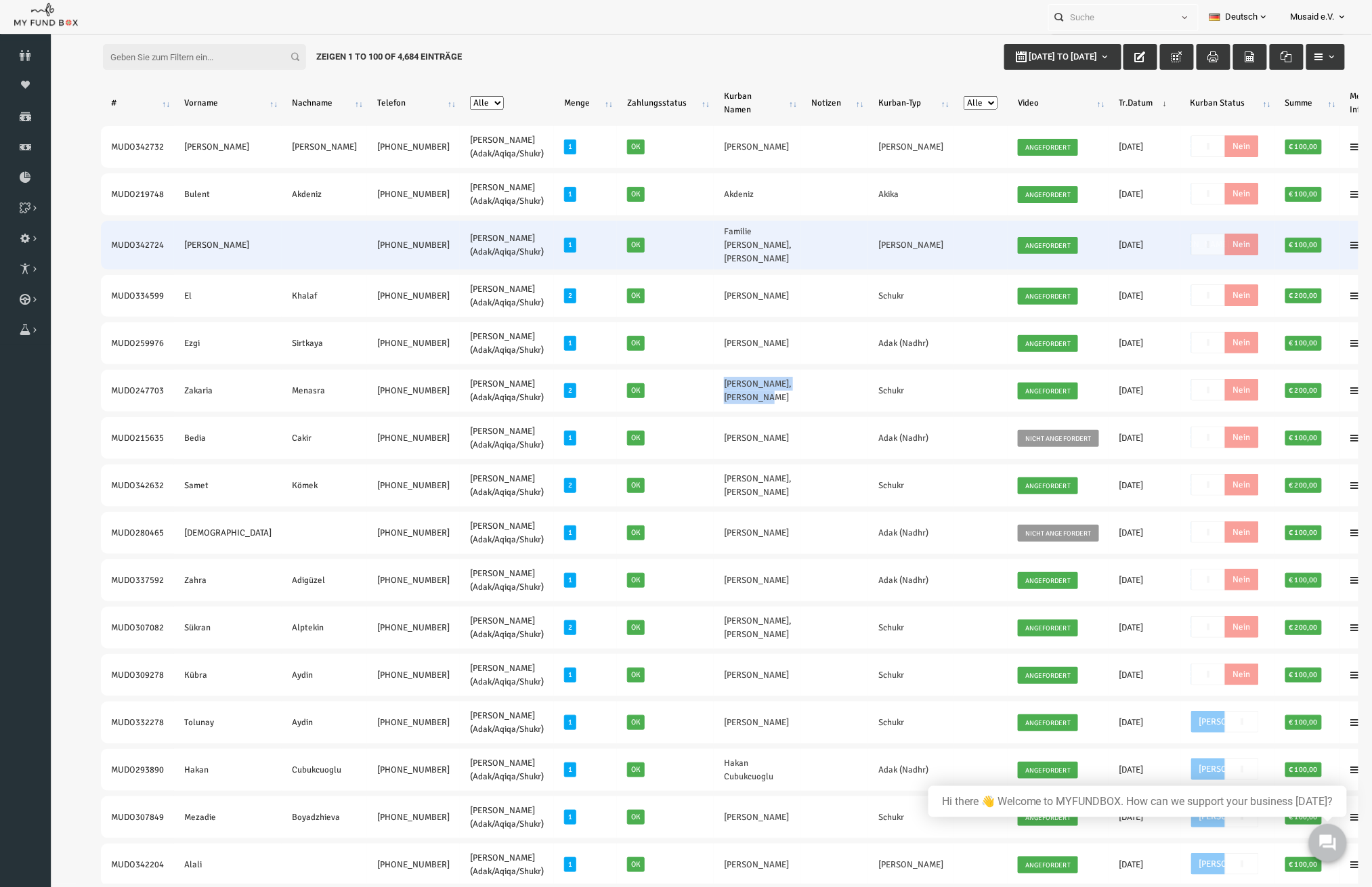
drag, startPoint x: 72, startPoint y: 241, endPoint x: 336, endPoint y: 244, distance: 264.0
copy tr "MUDO342724 Melisa +49 1525 3322211"
drag, startPoint x: 628, startPoint y: 235, endPoint x: 710, endPoint y: 247, distance: 82.9
click at [710, 247] on tr "MUDO342724 Melisa +49 1525 3322211 Nafilah Kurban (Adak/Aqiqa/Shukr) 1 Ok Famil…" at bounding box center [722, 244] width 1296 height 48
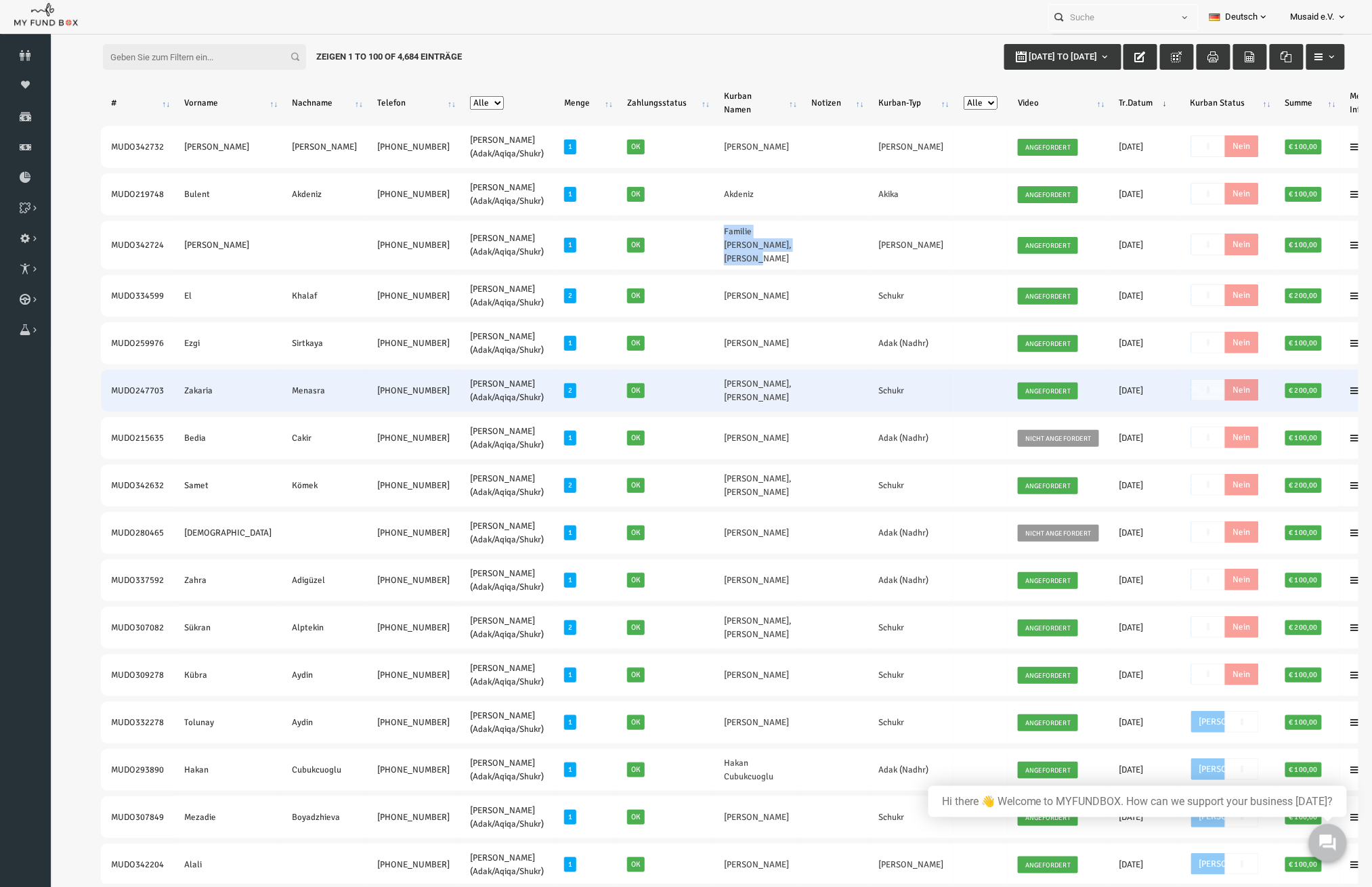
copy tr "Familie Khairi, Melisa, Saleha"
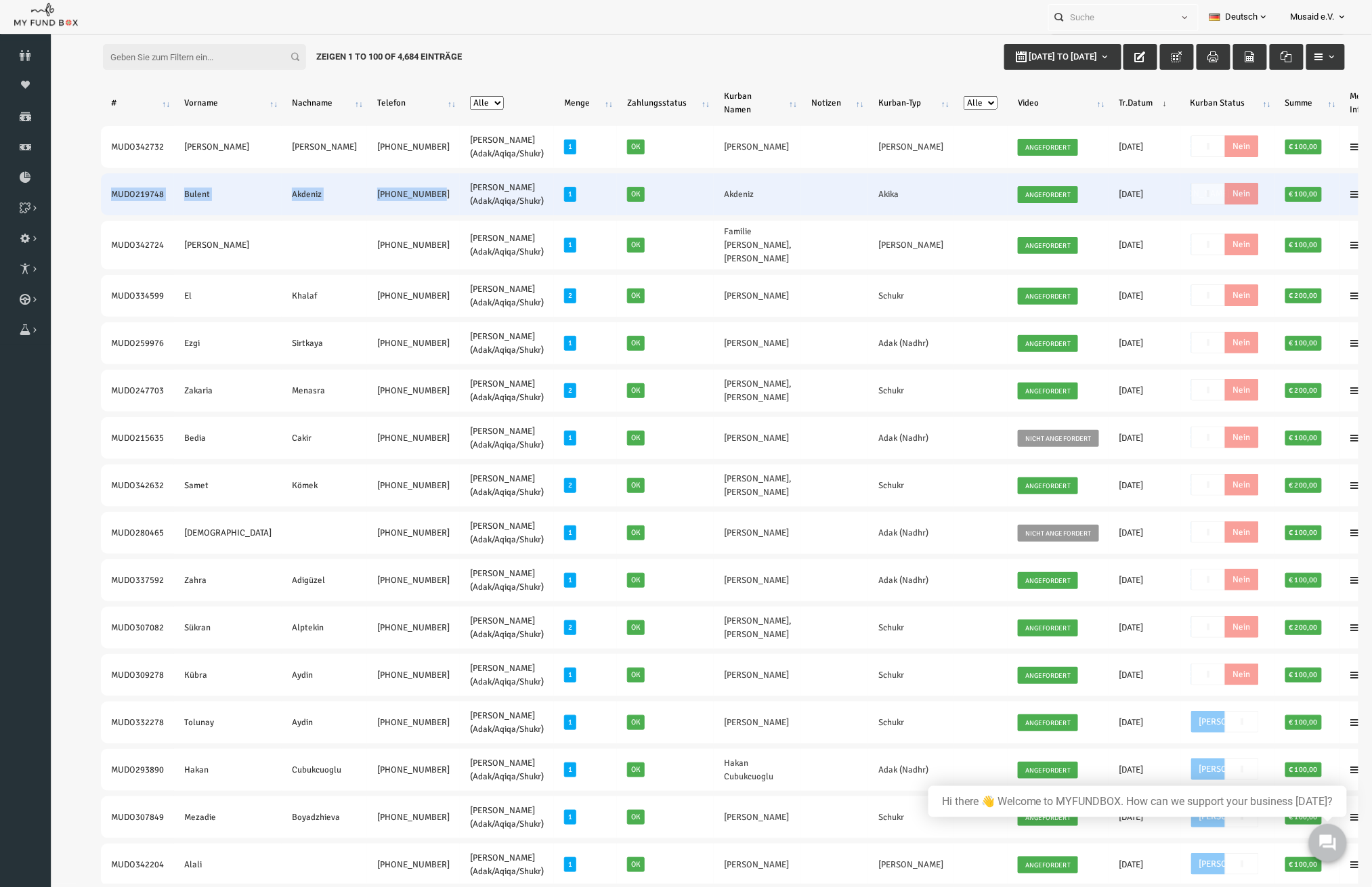
drag, startPoint x: 79, startPoint y: 199, endPoint x: 374, endPoint y: 201, distance: 295.0
click at [374, 201] on tr "MUDO219748 Bulent Akdeniz +33 695741380 Nafilah Kurban (Adak/Aqiqa/Shukr) 1 Ok …" at bounding box center [722, 195] width 1296 height 42
copy tr "MUDO219748 Bulent Akdeniz +33 695741380"
drag, startPoint x: 692, startPoint y: 194, endPoint x: 640, endPoint y: 205, distance: 53.2
click at [687, 205] on td "Akdeniz" at bounding box center [731, 195] width 87 height 42
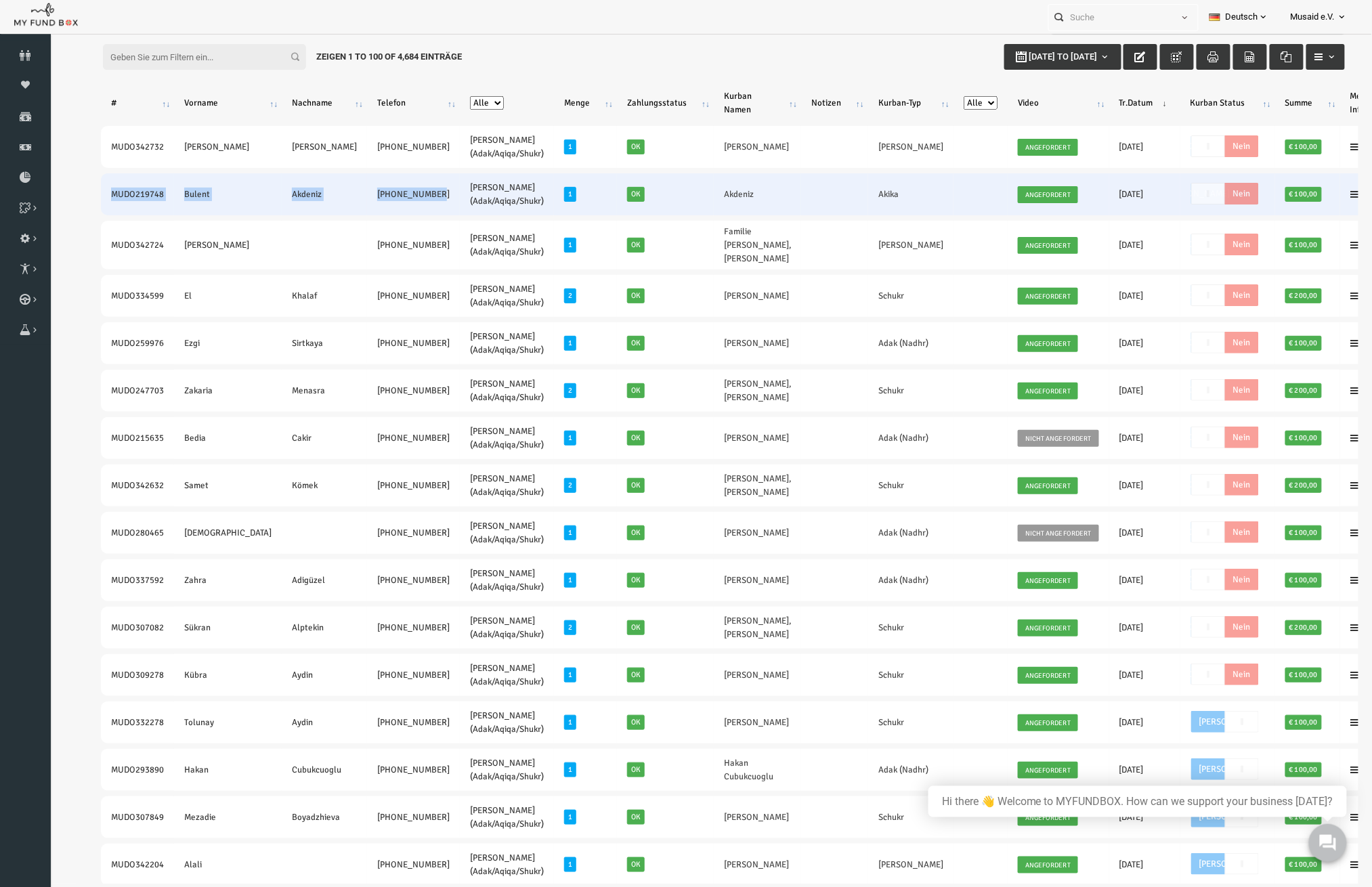
copy link "Akdeniz"
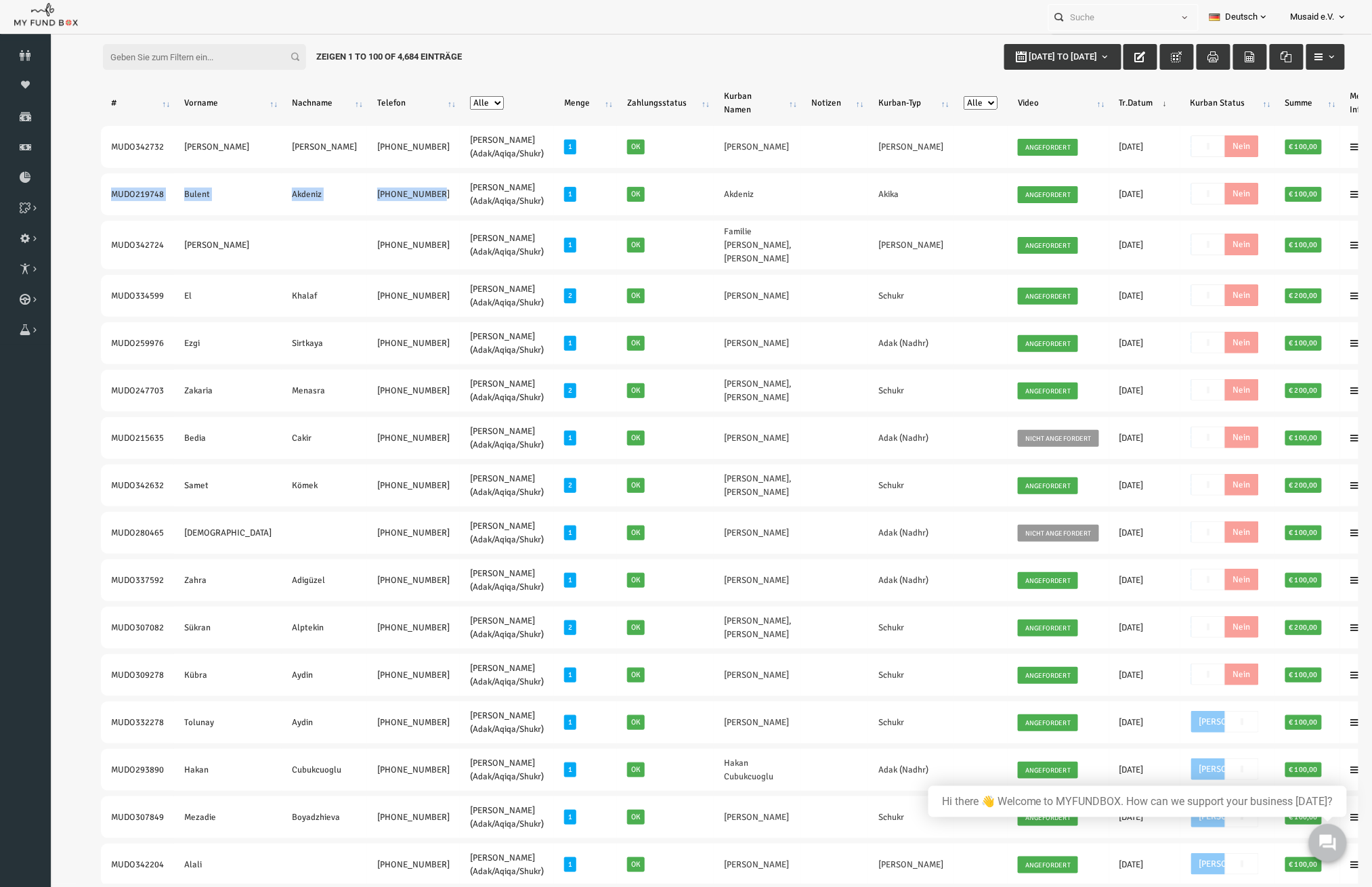
drag, startPoint x: 197, startPoint y: 163, endPoint x: 360, endPoint y: 168, distance: 163.1
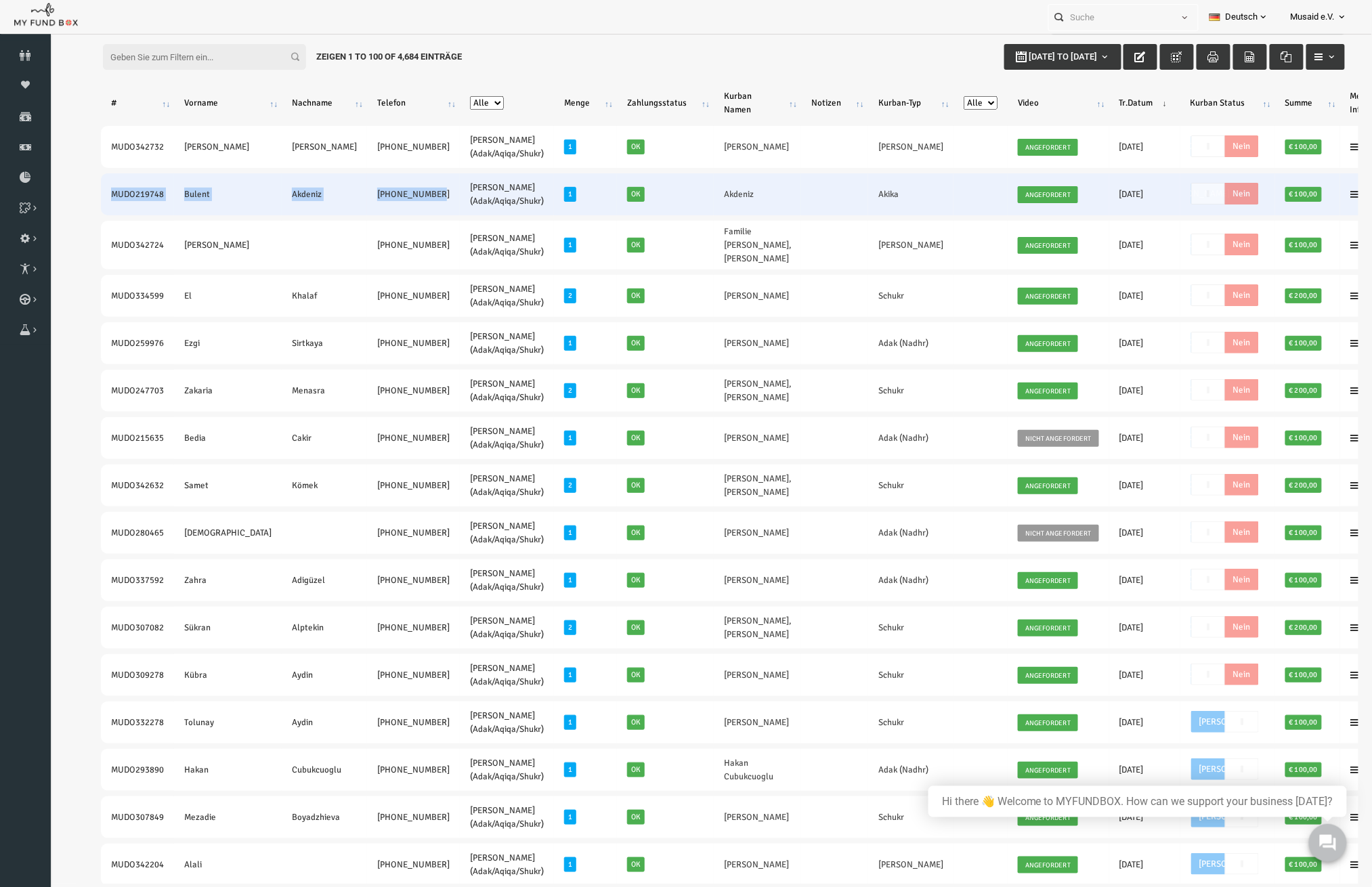
copy tr "MUDO342732 Elma Ibric +49 176 62345490"
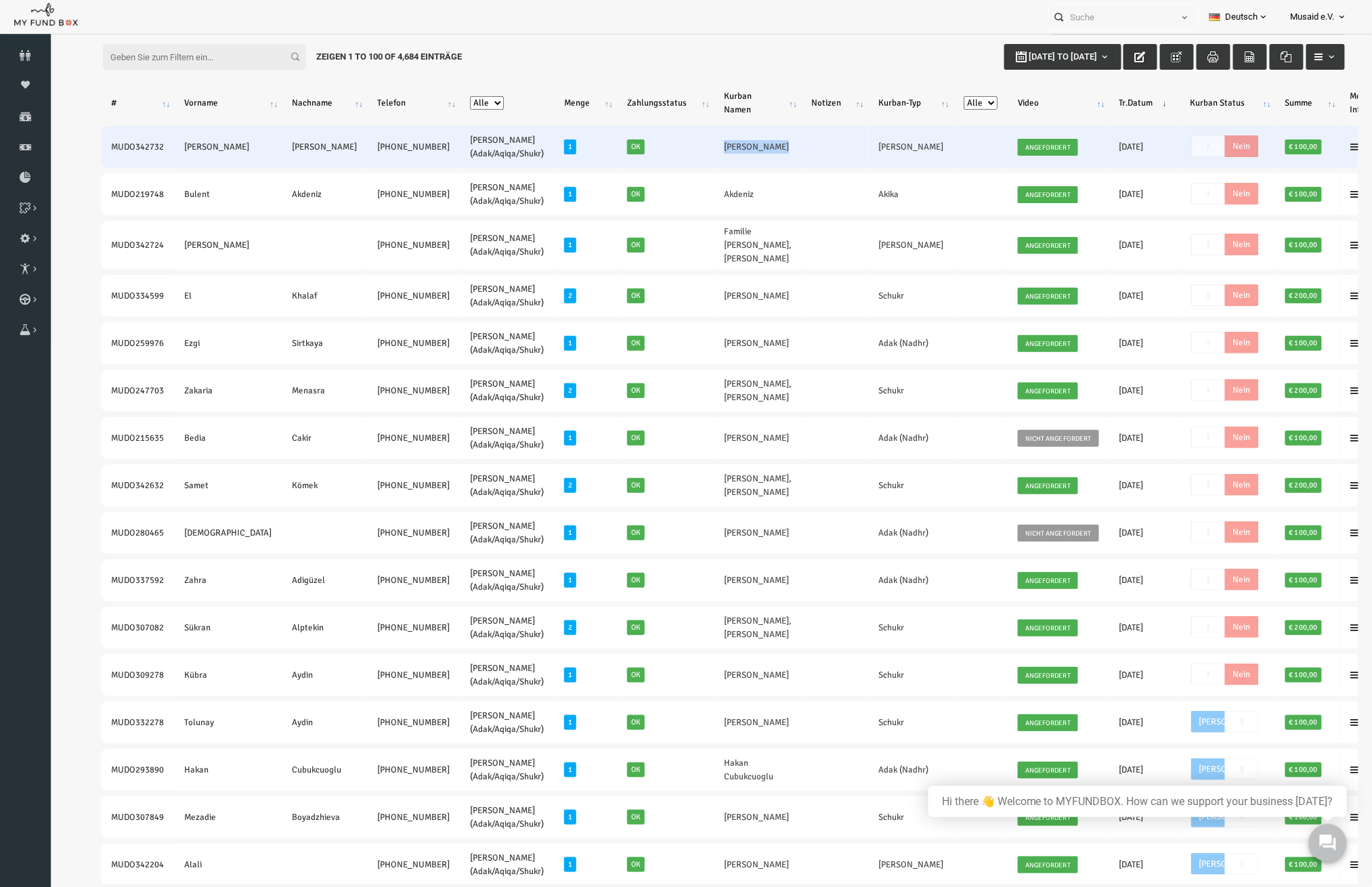
drag, startPoint x: 714, startPoint y: 160, endPoint x: 622, endPoint y: 161, distance: 92.0
click at [622, 161] on tr "MUDO342732 Elma Ibric +49 176 62345490 Nafilah Kurban (Adak/Aqiqa/Shukr) 1 Ok E…" at bounding box center [722, 147] width 1296 height 42
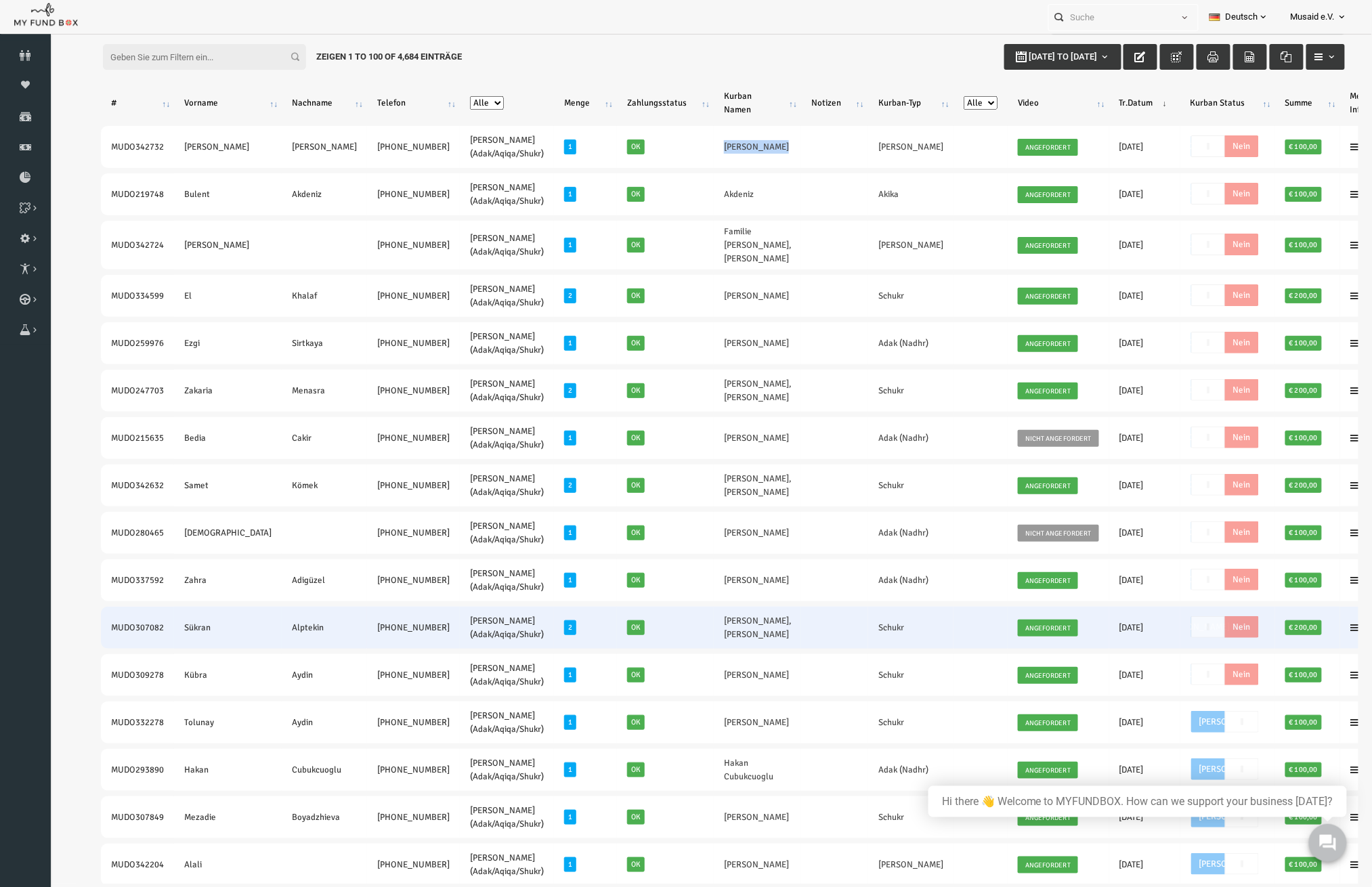
copy tr "Elvira Ibric"
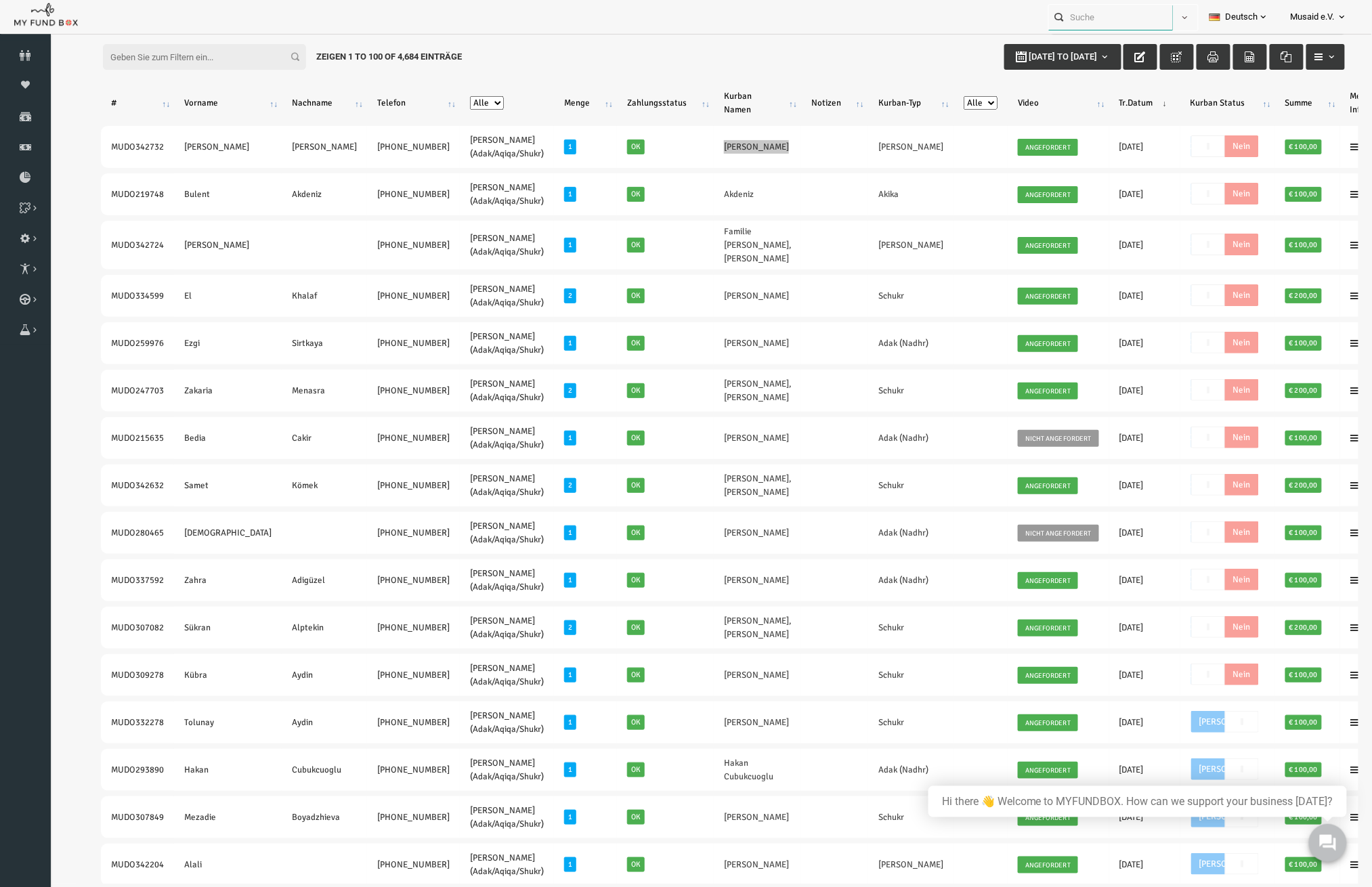
click at [1097, 6] on input "text" at bounding box center [1111, 17] width 124 height 25
paste input "292418-ASIHMNU"
drag, startPoint x: 1142, startPoint y: 14, endPoint x: 1118, endPoint y: 17, distance: 24.2
click at [1118, 17] on input "292418-ASIHMNU" at bounding box center [1099, 17] width 124 height 25
type input "292418-ASIHMNU"
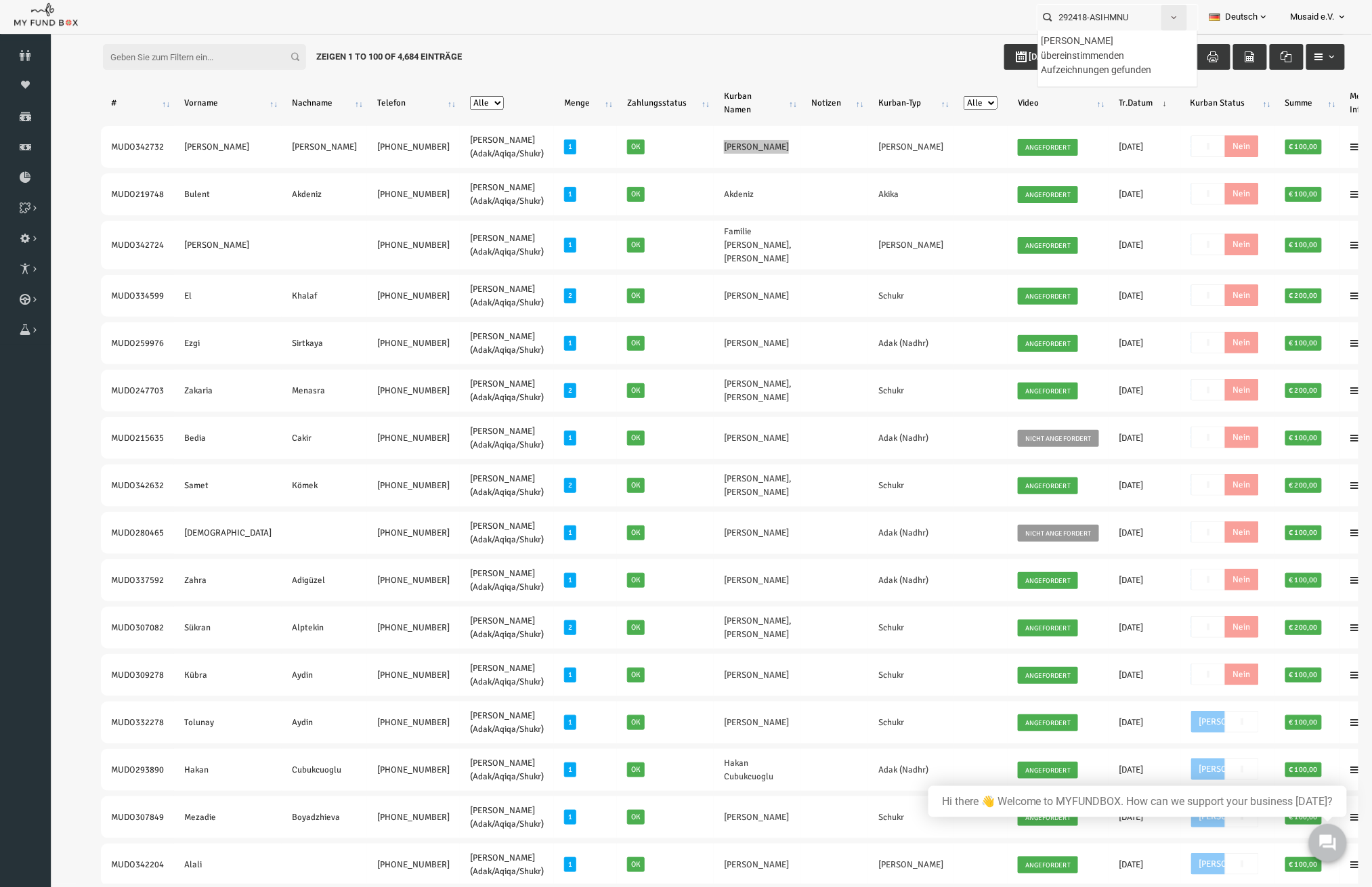
click at [1169, 18] on span "button" at bounding box center [1174, 17] width 10 height 10
click at [1099, 249] on input "Verwendungszweck" at bounding box center [1098, 250] width 12 height 12
checkbox input "true"
checkbox input "false"
click at [964, 11] on div "292418-ASIHMNU Personal Contact BID Orphan GID Zahlungsstatus Partner OID Verwe…" at bounding box center [679, 17] width 1359 height 34
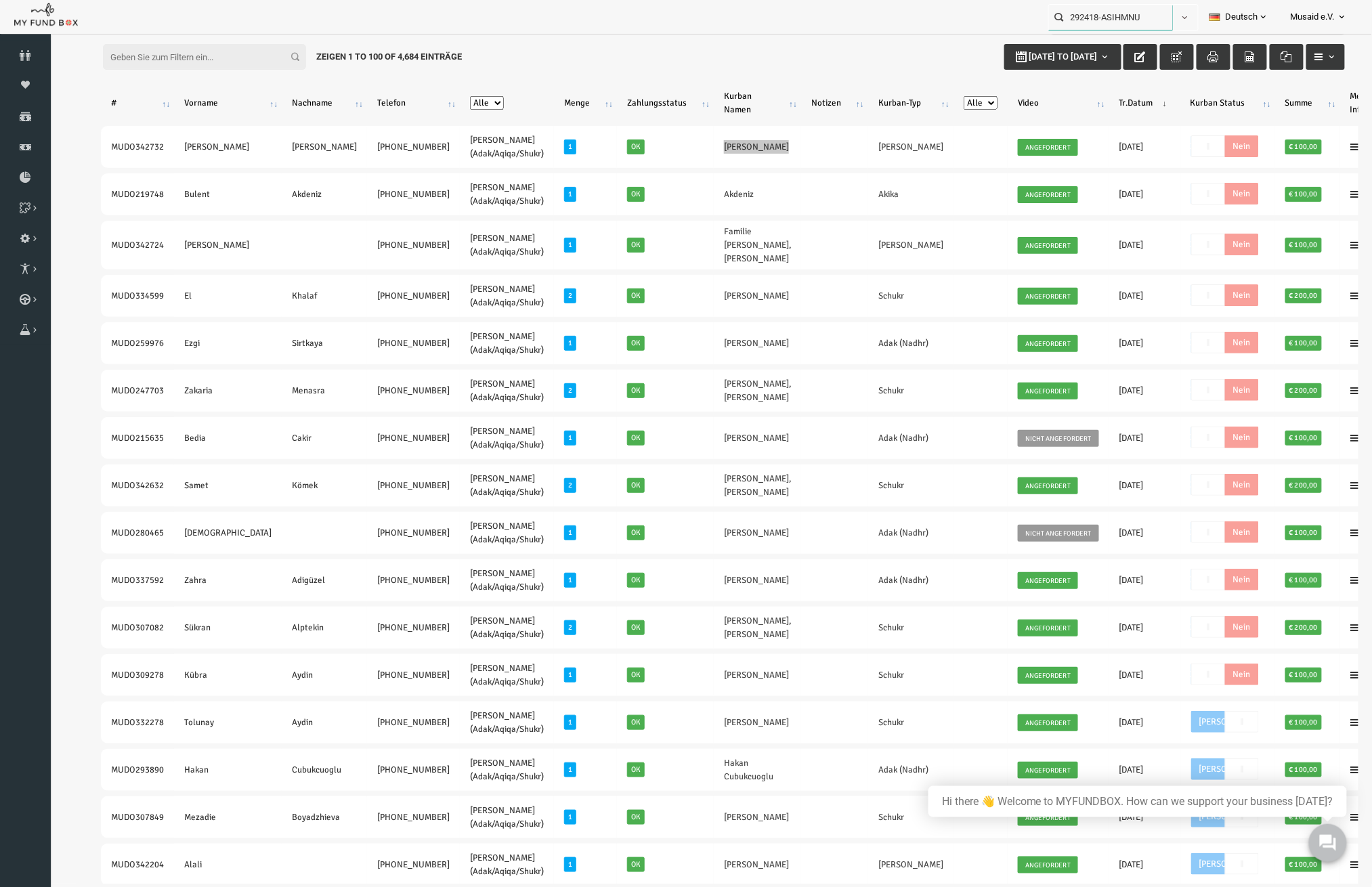
click at [1146, 16] on input "292418-ASIHMNU" at bounding box center [1111, 17] width 124 height 25
click at [1087, 55] on label "292418-ASIHMNU guevenkanbay@gmail.com" at bounding box center [1118, 56] width 152 height 44
type input "292418-ASIHMNU guevenkanbay@gmail.com"
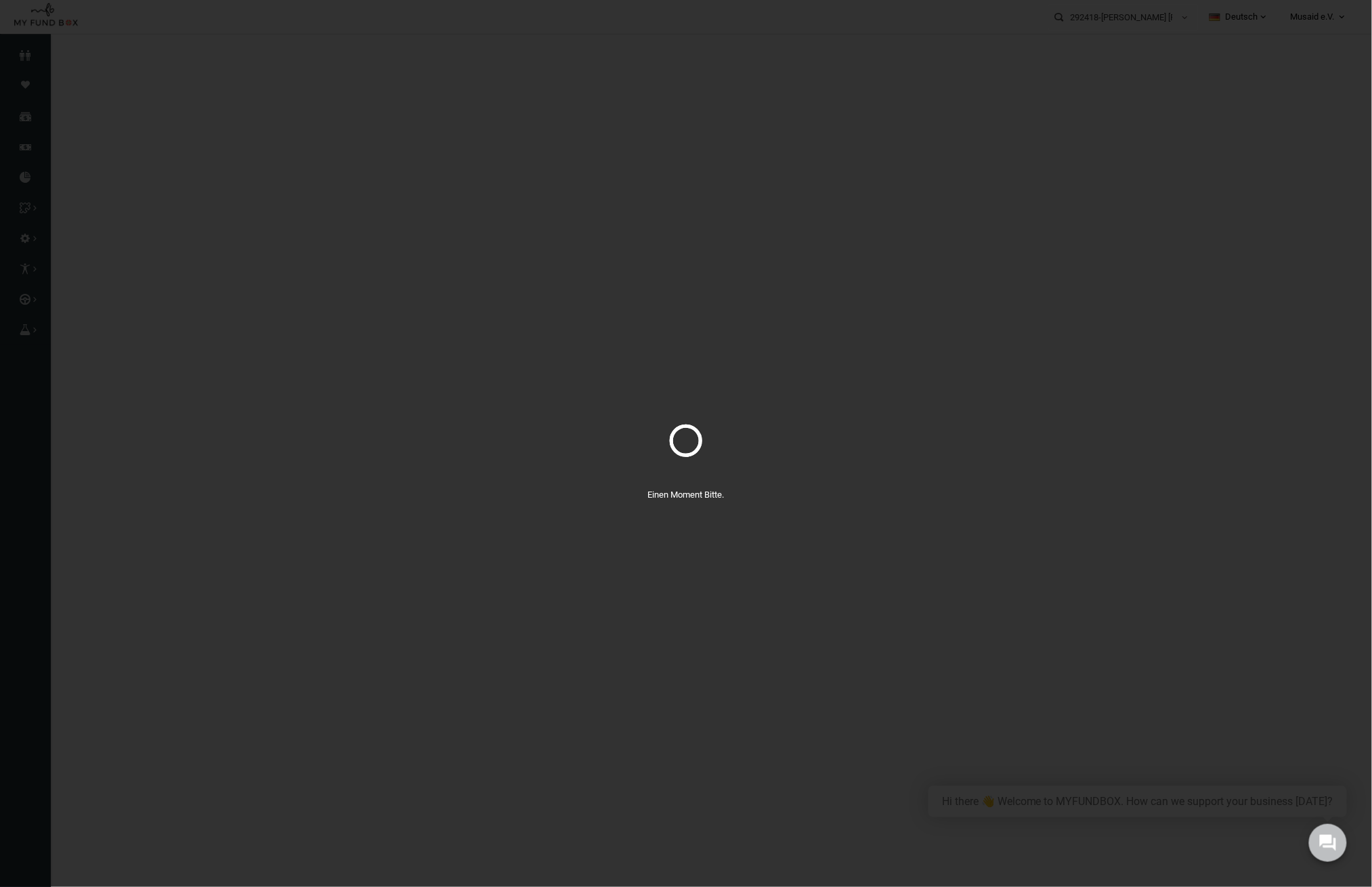
select select "100"
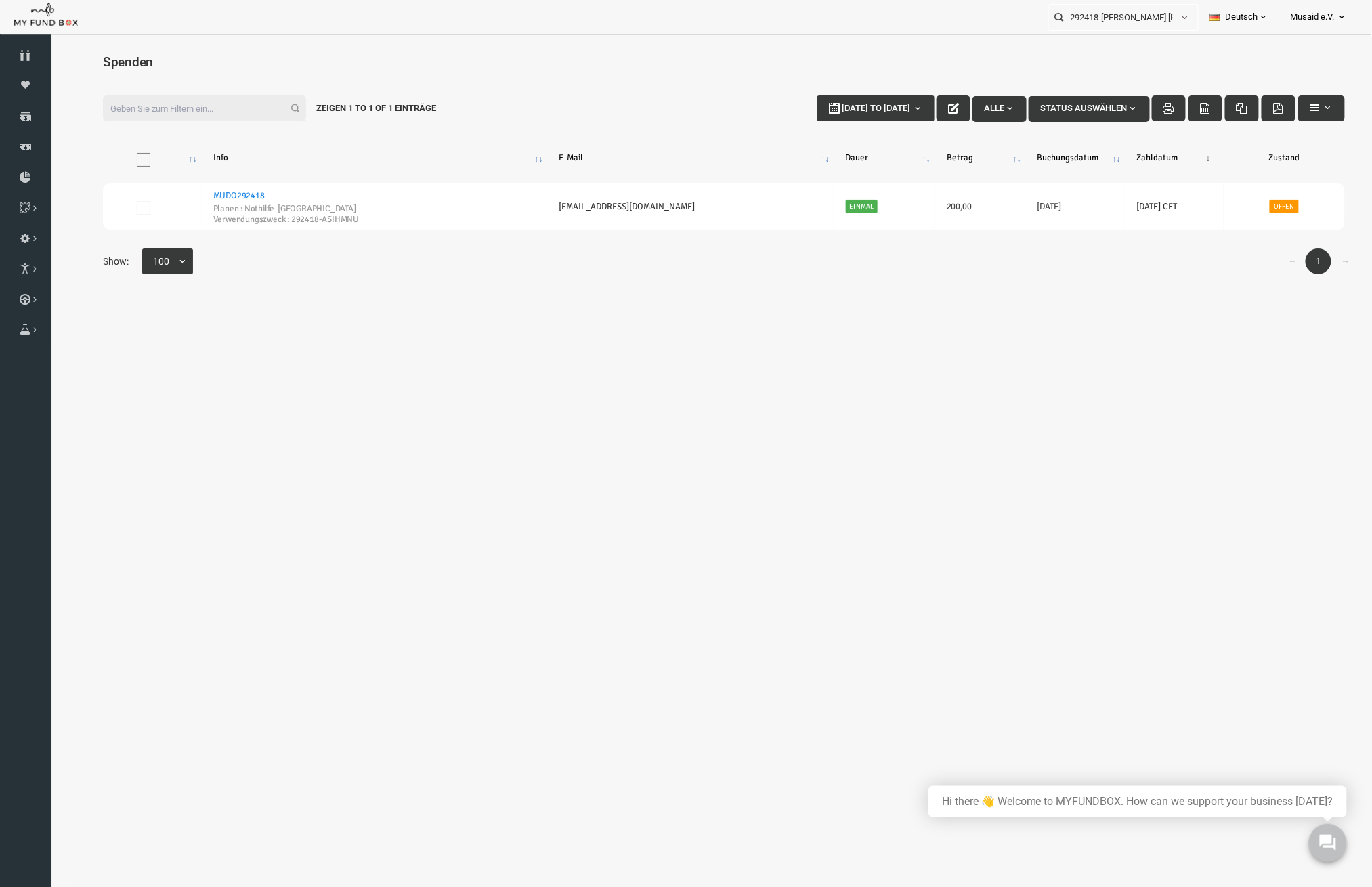
scroll to position [0, 0]
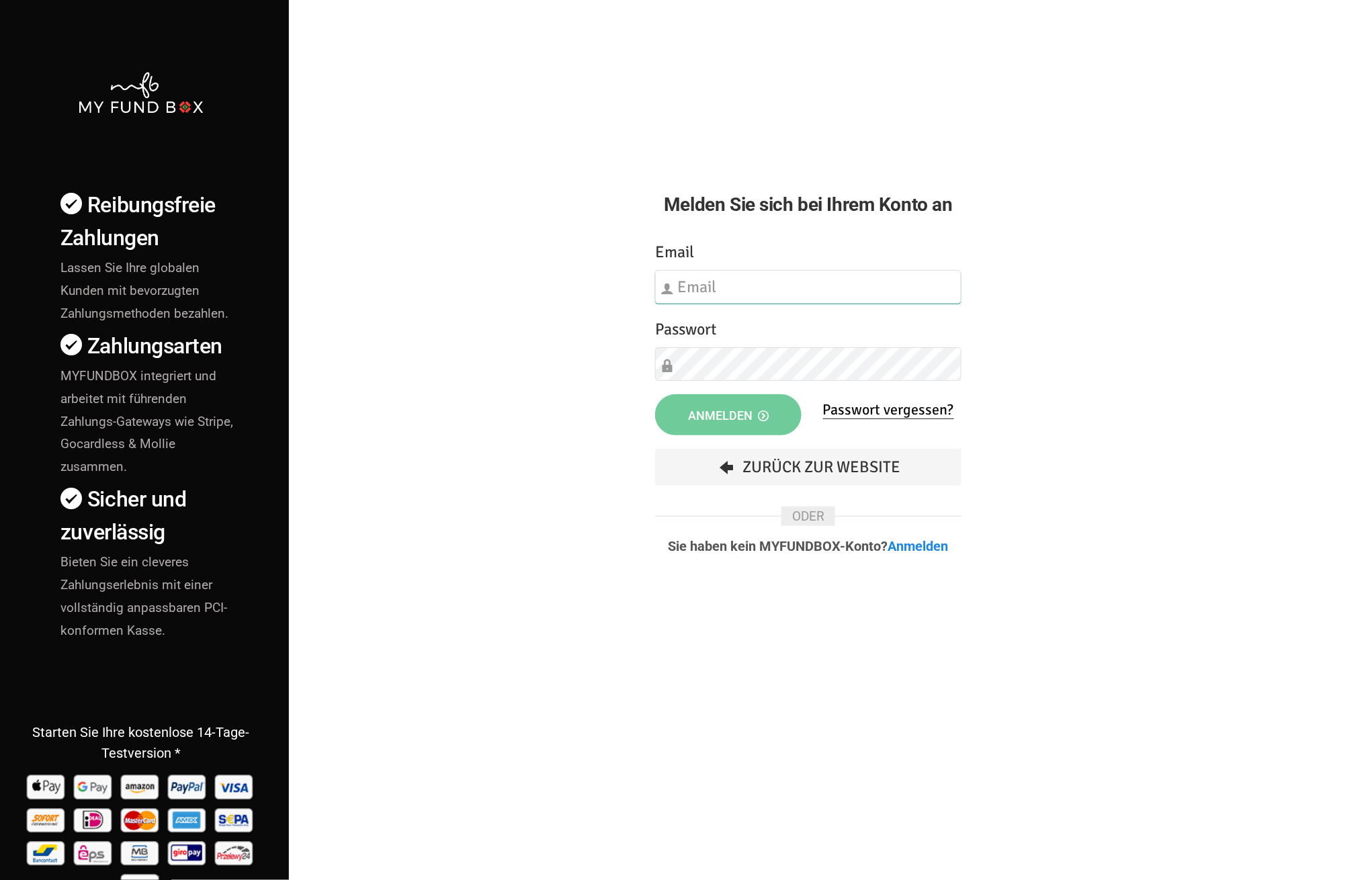
type input "fzgueven@musaid.de"
click at [756, 417] on span "Anmelden" at bounding box center [728, 416] width 81 height 14
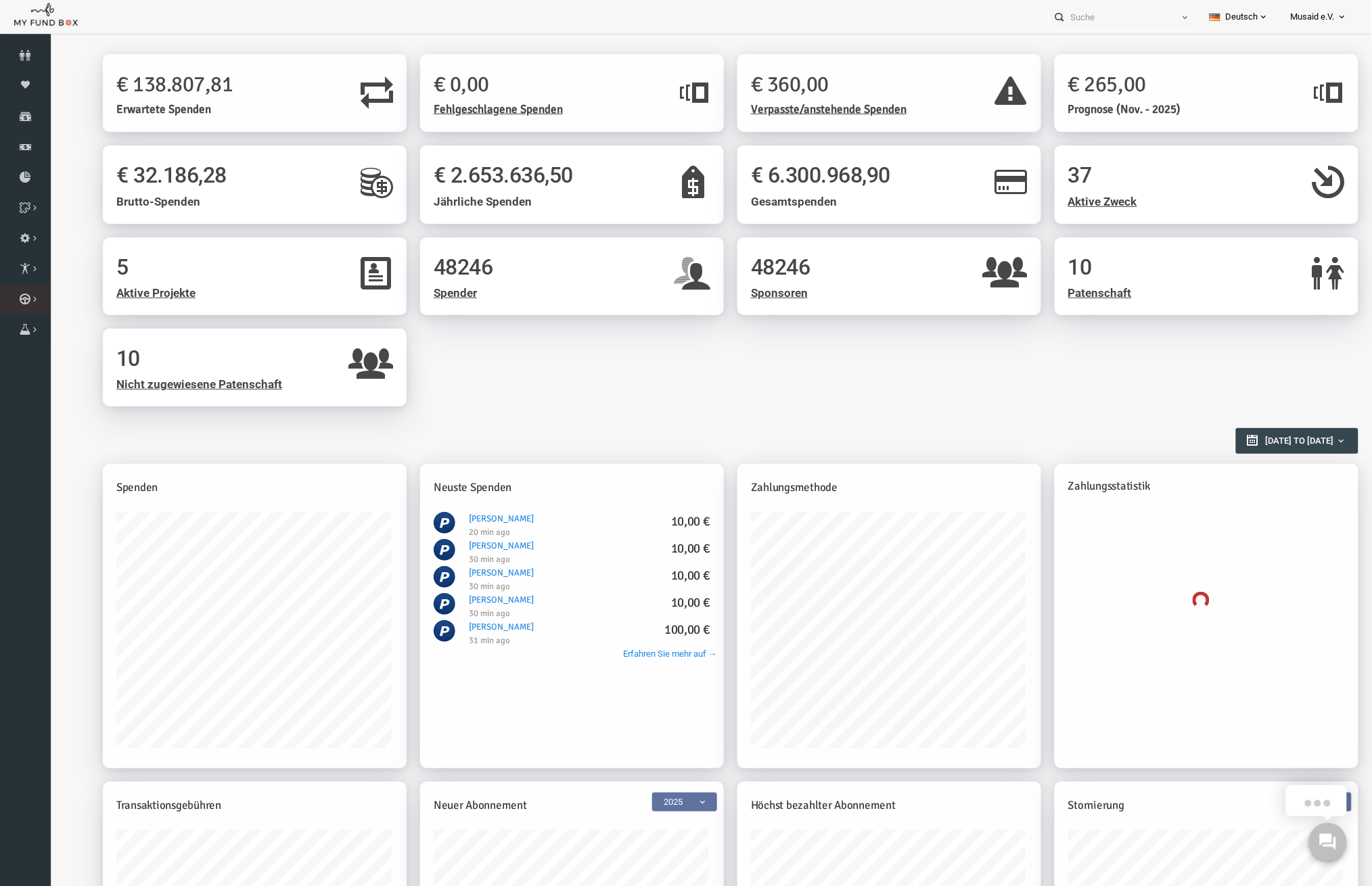
click at [0, 0] on icon at bounding box center [0, 0] width 0 height 0
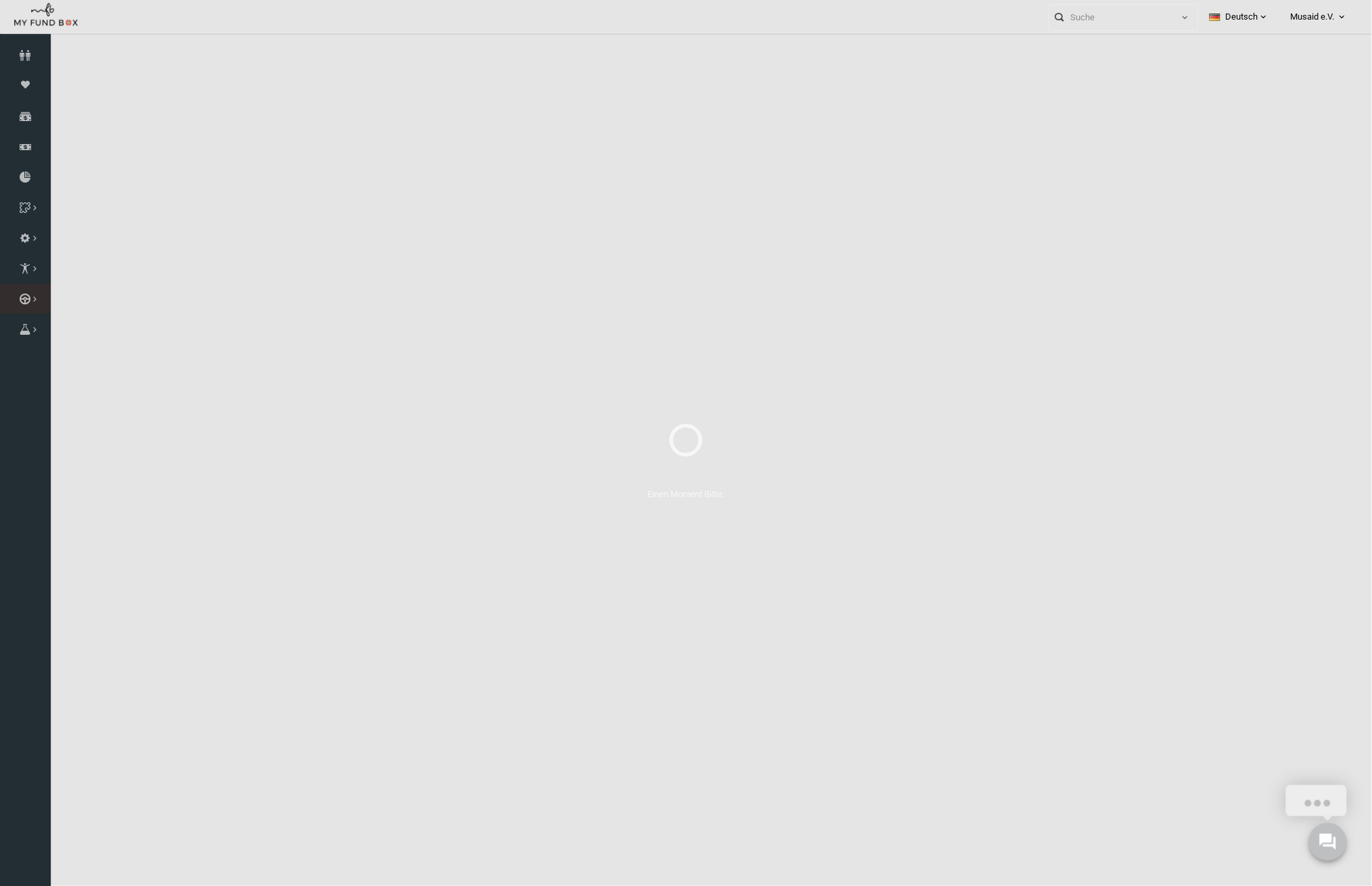
select select "100"
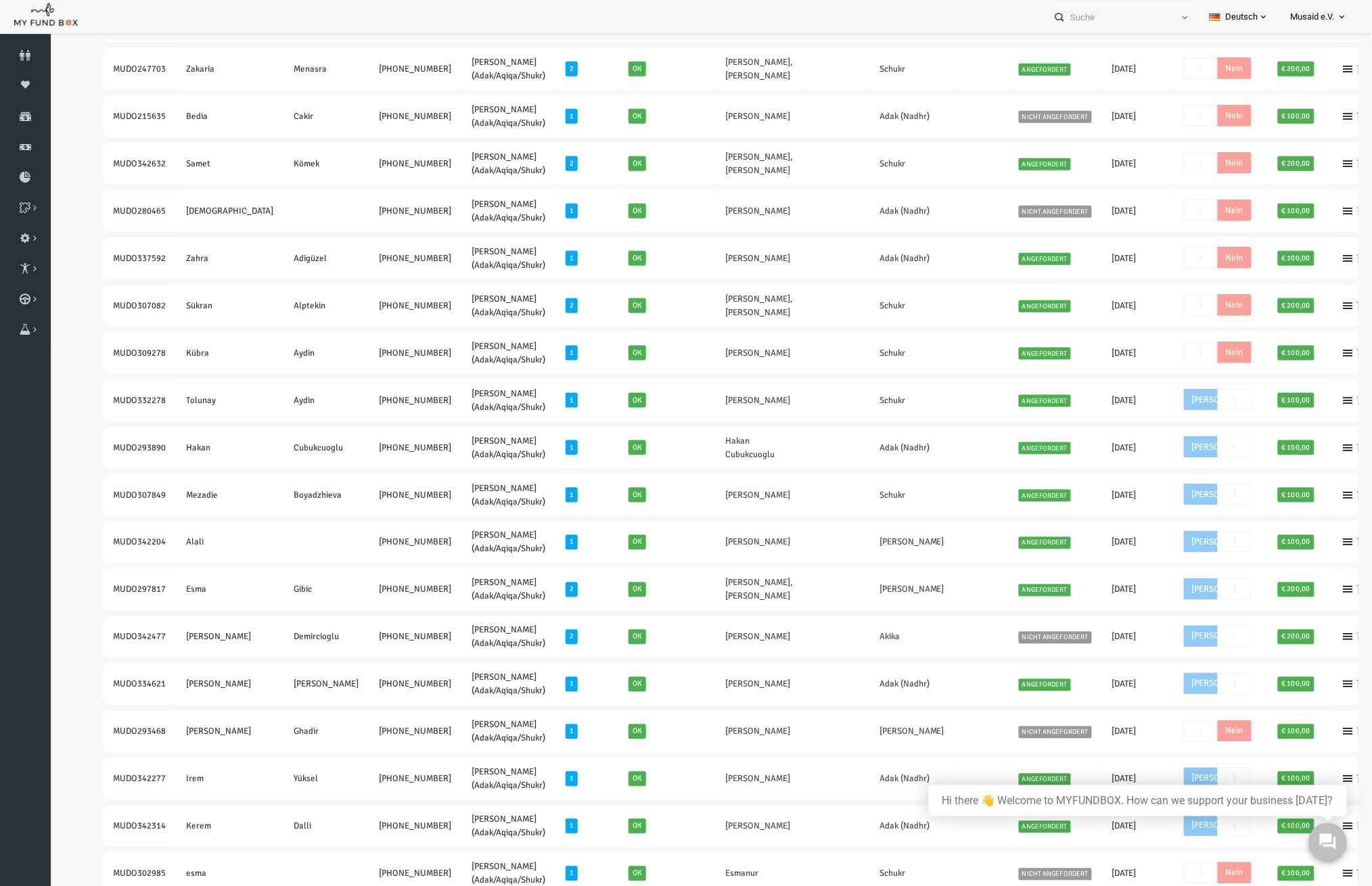
scroll to position [180, 0]
